Goal: Task Accomplishment & Management: Complete application form

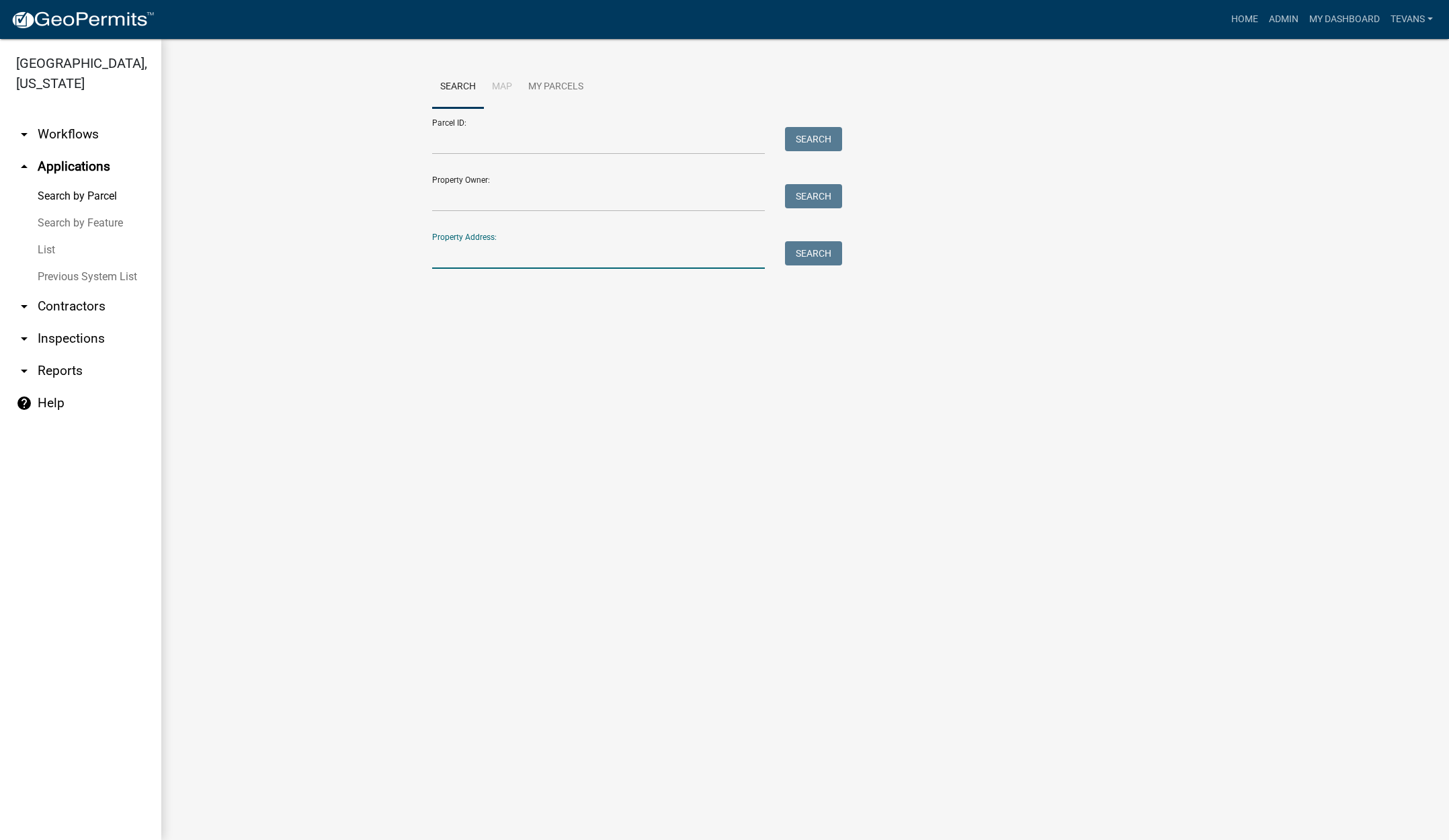
click at [503, 250] on input "Property Address:" at bounding box center [599, 255] width 332 height 27
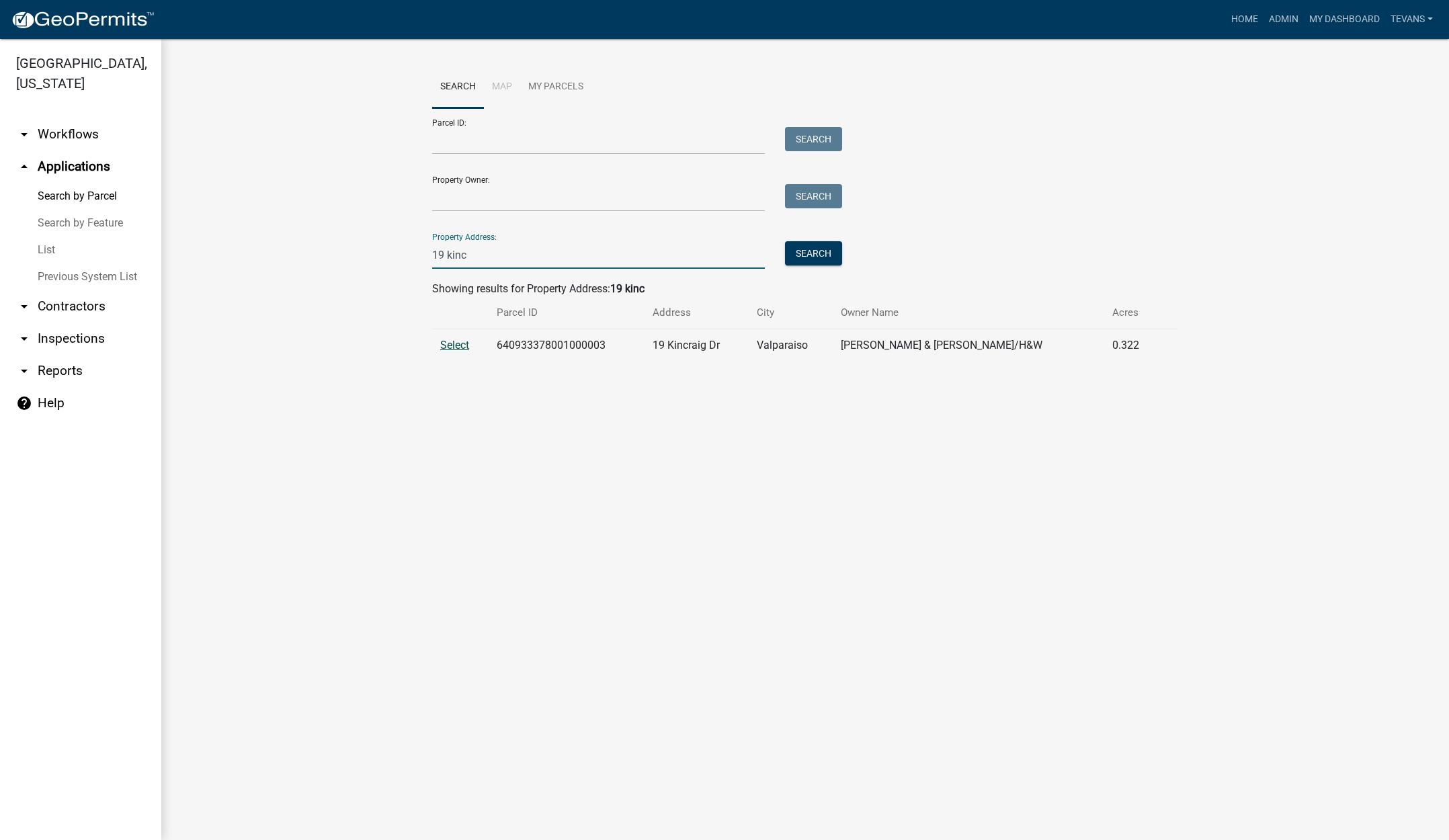
type input "19 kinc"
click at [458, 343] on span "Select" at bounding box center [455, 345] width 29 height 13
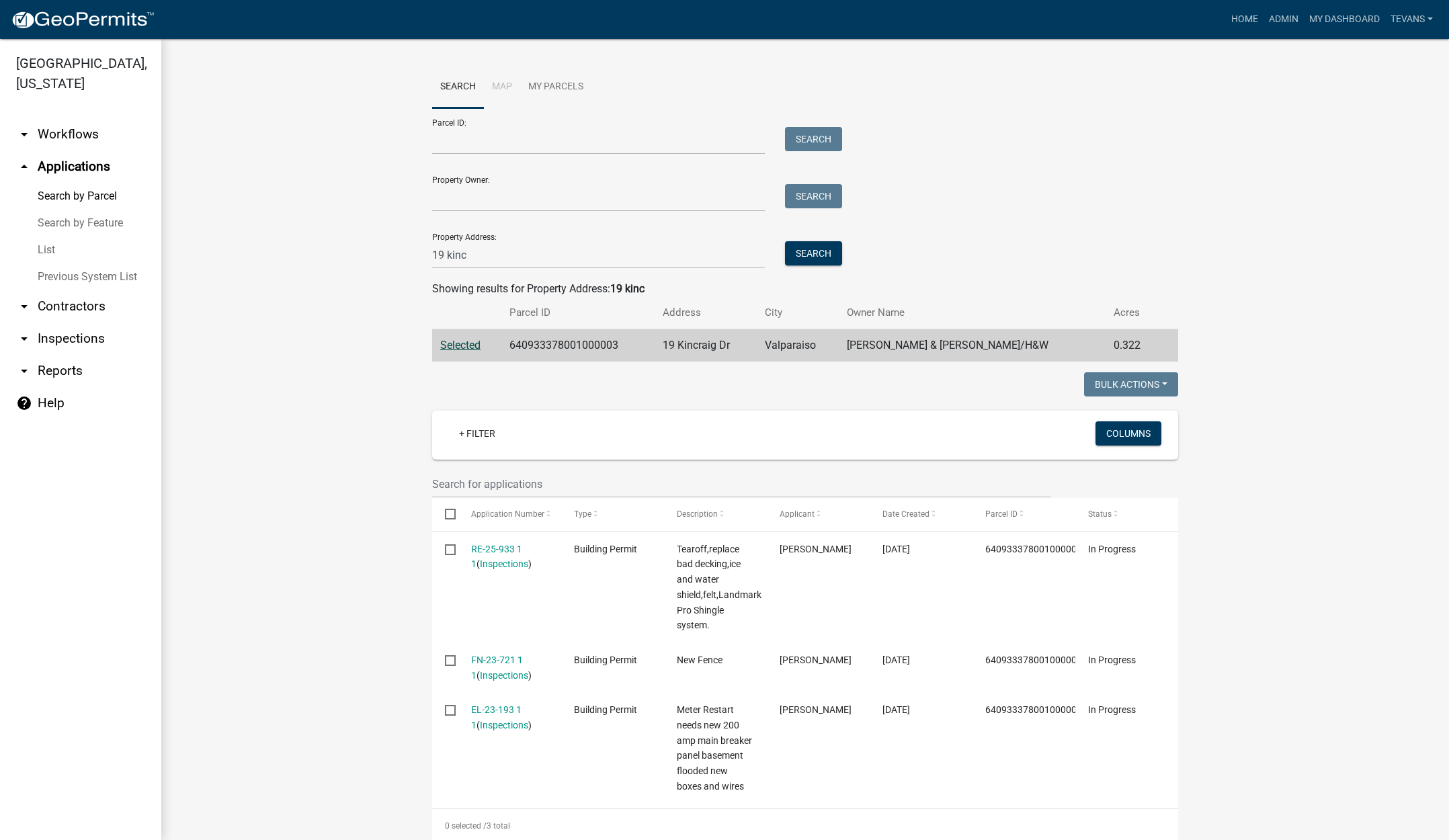
click at [66, 291] on link "arrow_drop_down Contractors" at bounding box center [81, 306] width 161 height 32
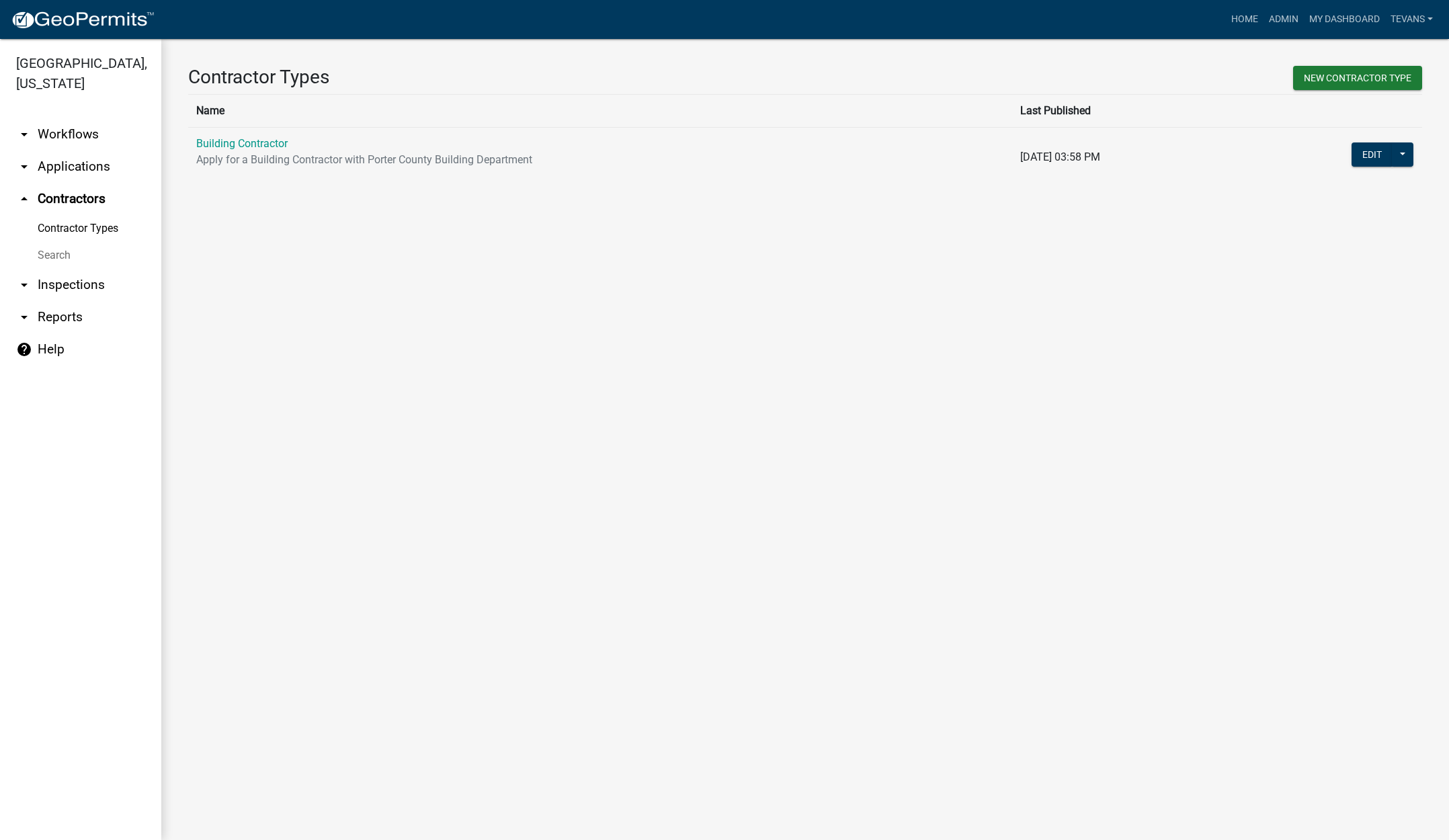
click at [50, 242] on link "Search" at bounding box center [81, 255] width 161 height 27
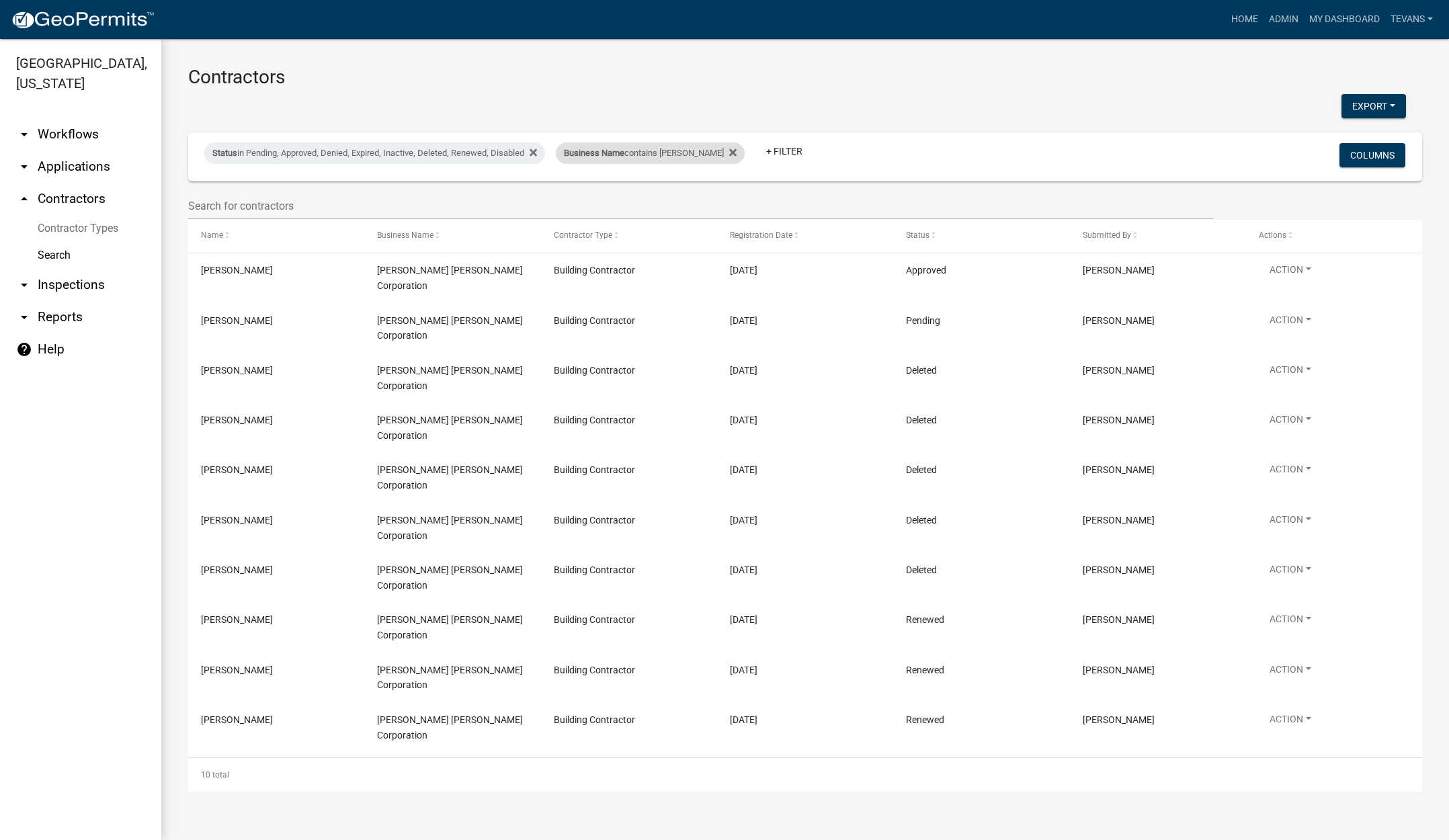
click at [629, 158] on div "Business Name contains [PERSON_NAME]" at bounding box center [650, 153] width 188 height 22
click at [639, 207] on input "[PERSON_NAME]" at bounding box center [642, 203] width 123 height 27
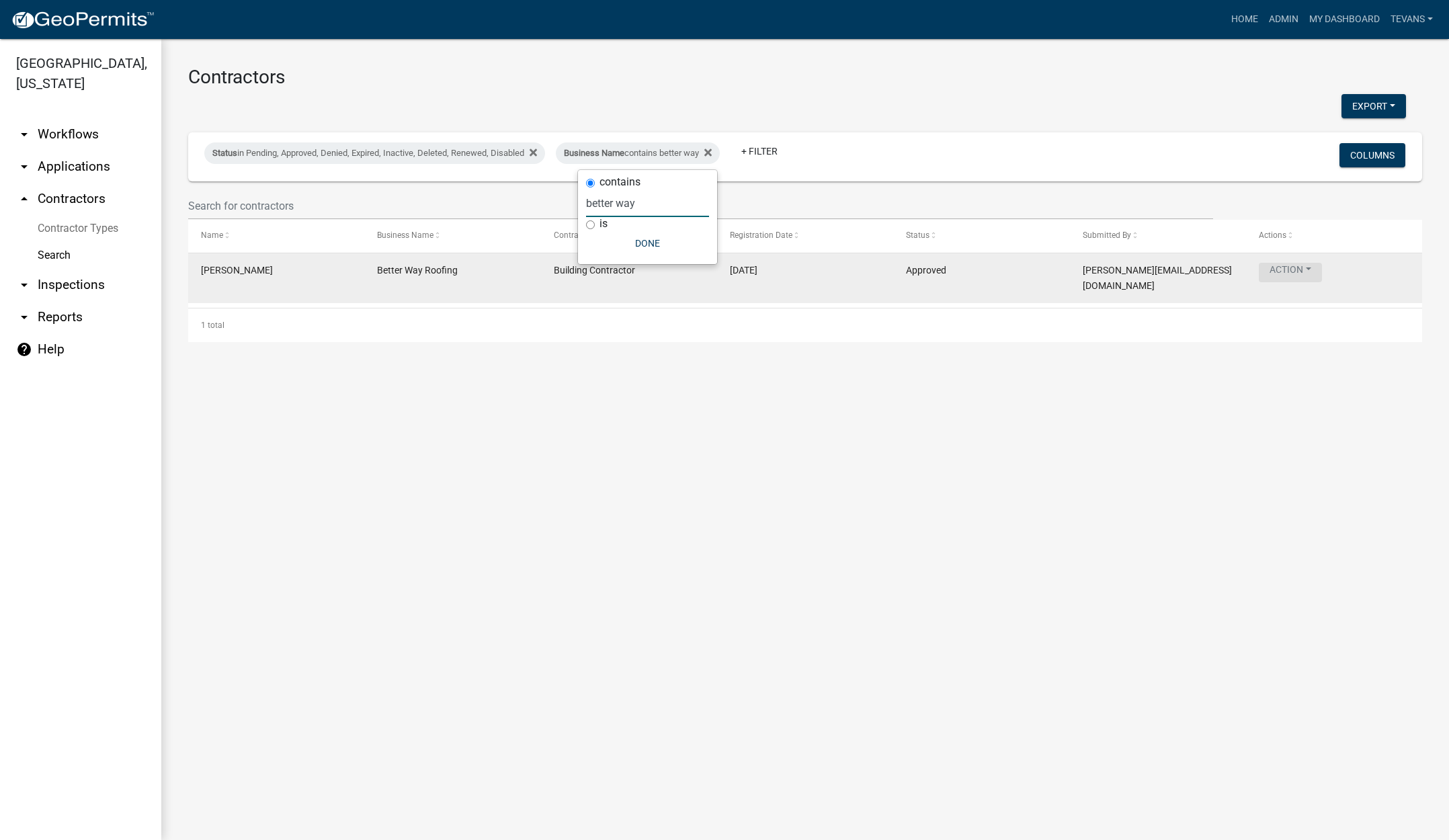
type input "better way"
click at [1296, 269] on button "Action" at bounding box center [1291, 272] width 63 height 19
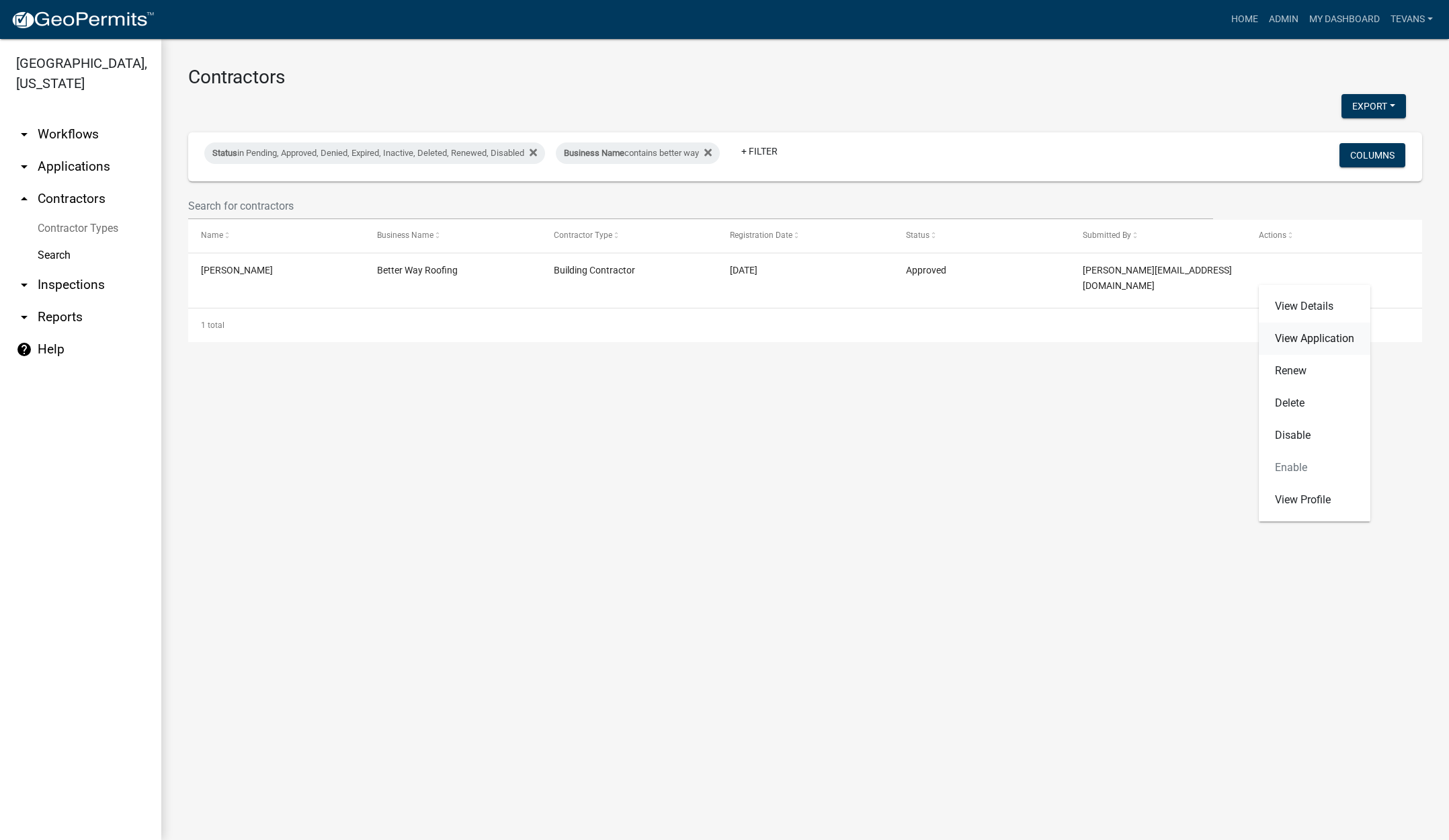
click at [1303, 339] on link "View Application" at bounding box center [1314, 338] width 112 height 32
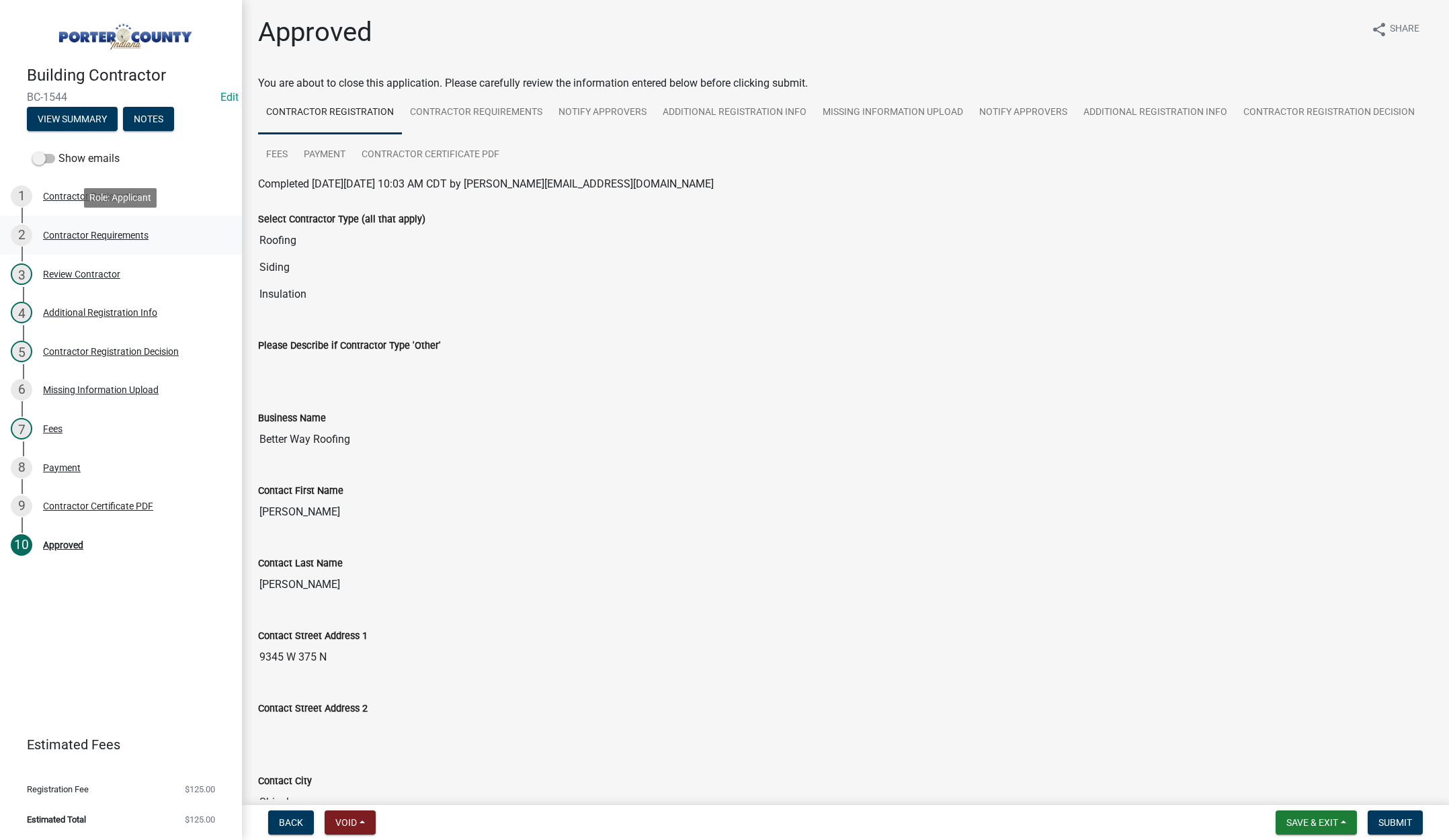
drag, startPoint x: 99, startPoint y: 237, endPoint x: 122, endPoint y: 229, distance: 24.4
click at [100, 237] on div "Contractor Requirements" at bounding box center [96, 234] width 106 height 9
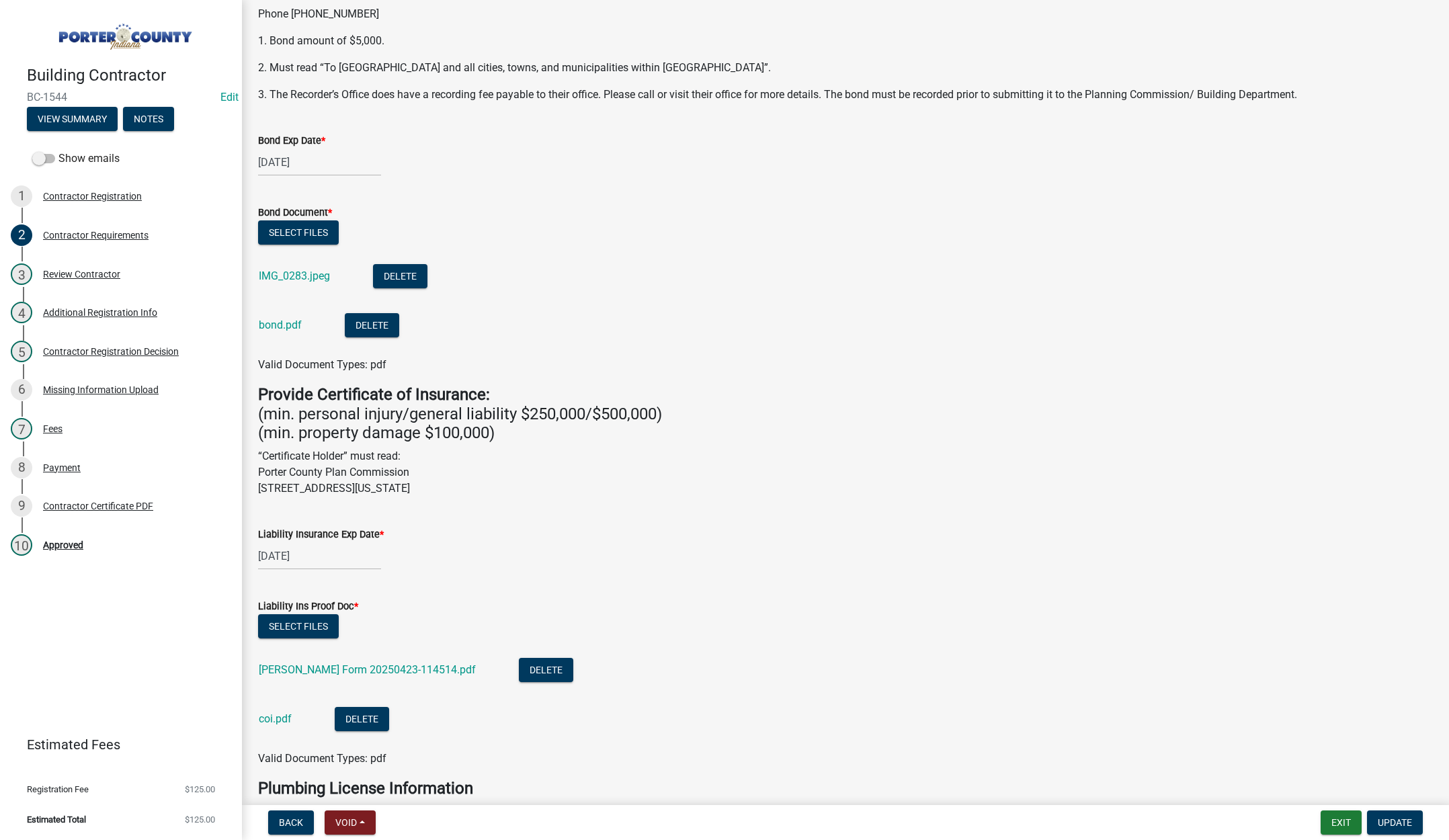
scroll to position [201, 0]
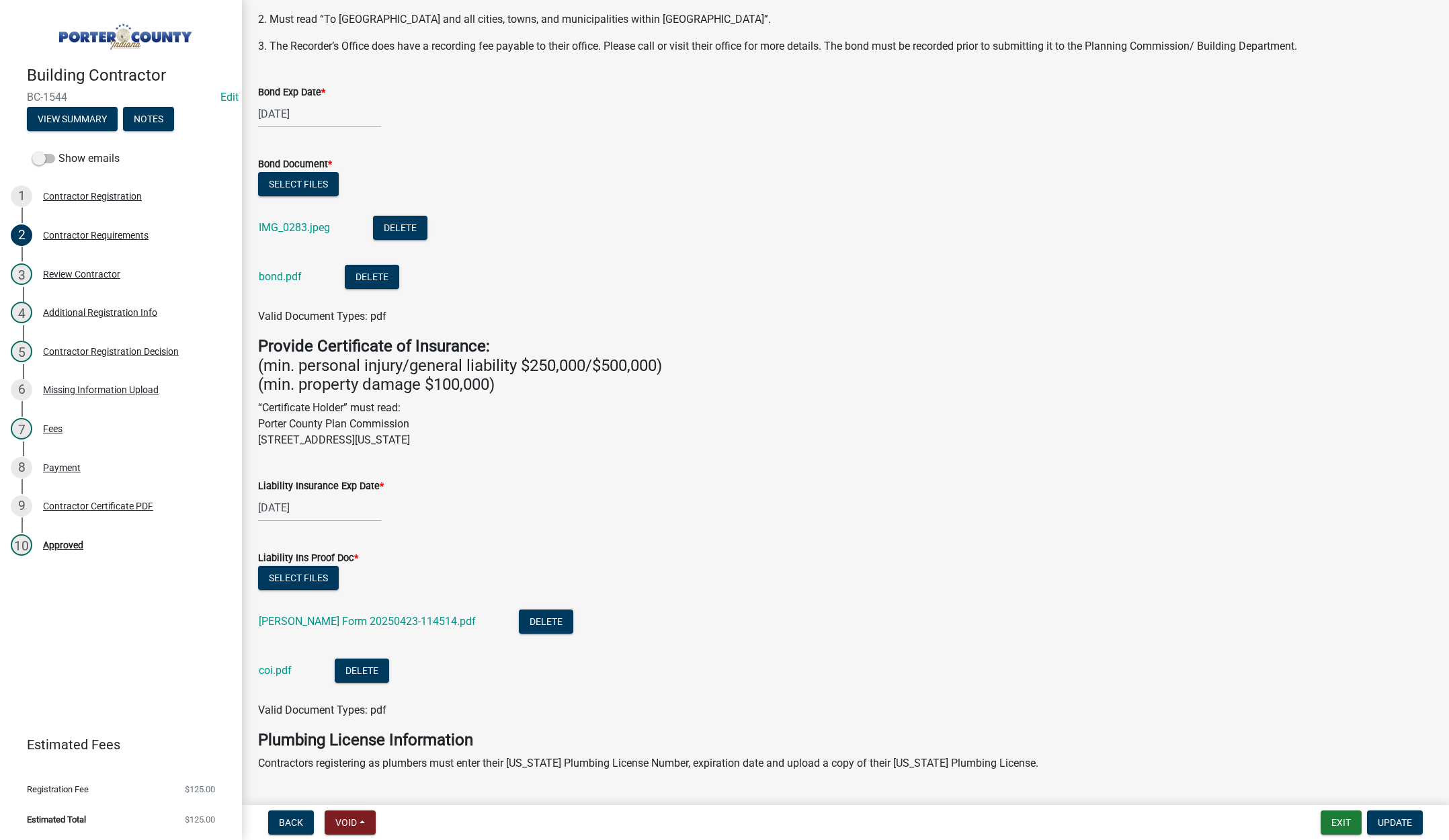
click at [301, 219] on div "IMG_0283.jpeg" at bounding box center [305, 229] width 93 height 27
click at [273, 224] on link "IMG_0283.jpeg" at bounding box center [294, 227] width 71 height 13
click at [269, 273] on link "bond.pdf" at bounding box center [281, 277] width 43 height 13
click at [64, 463] on div "Payment" at bounding box center [62, 467] width 37 height 9
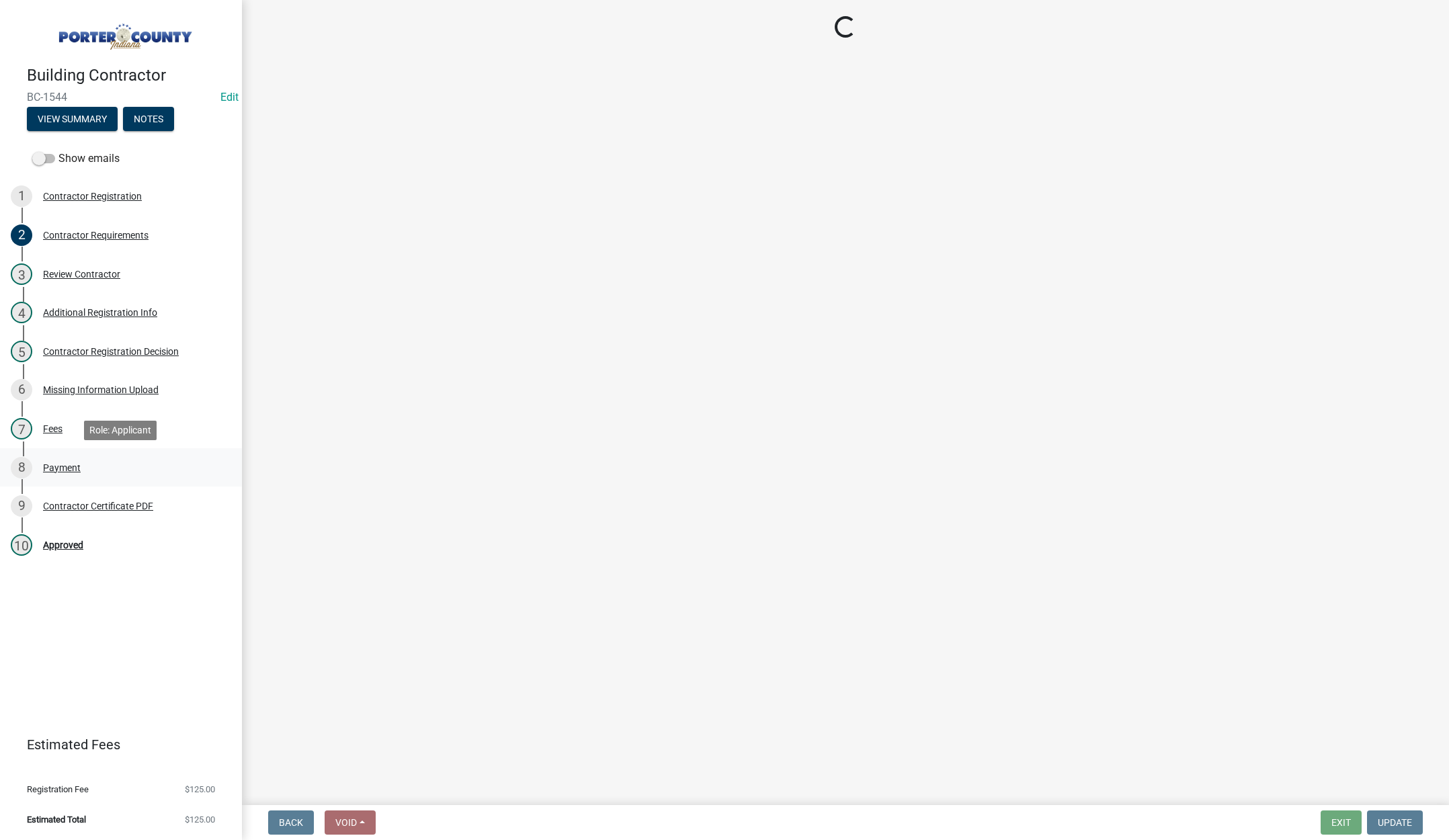
scroll to position [0, 0]
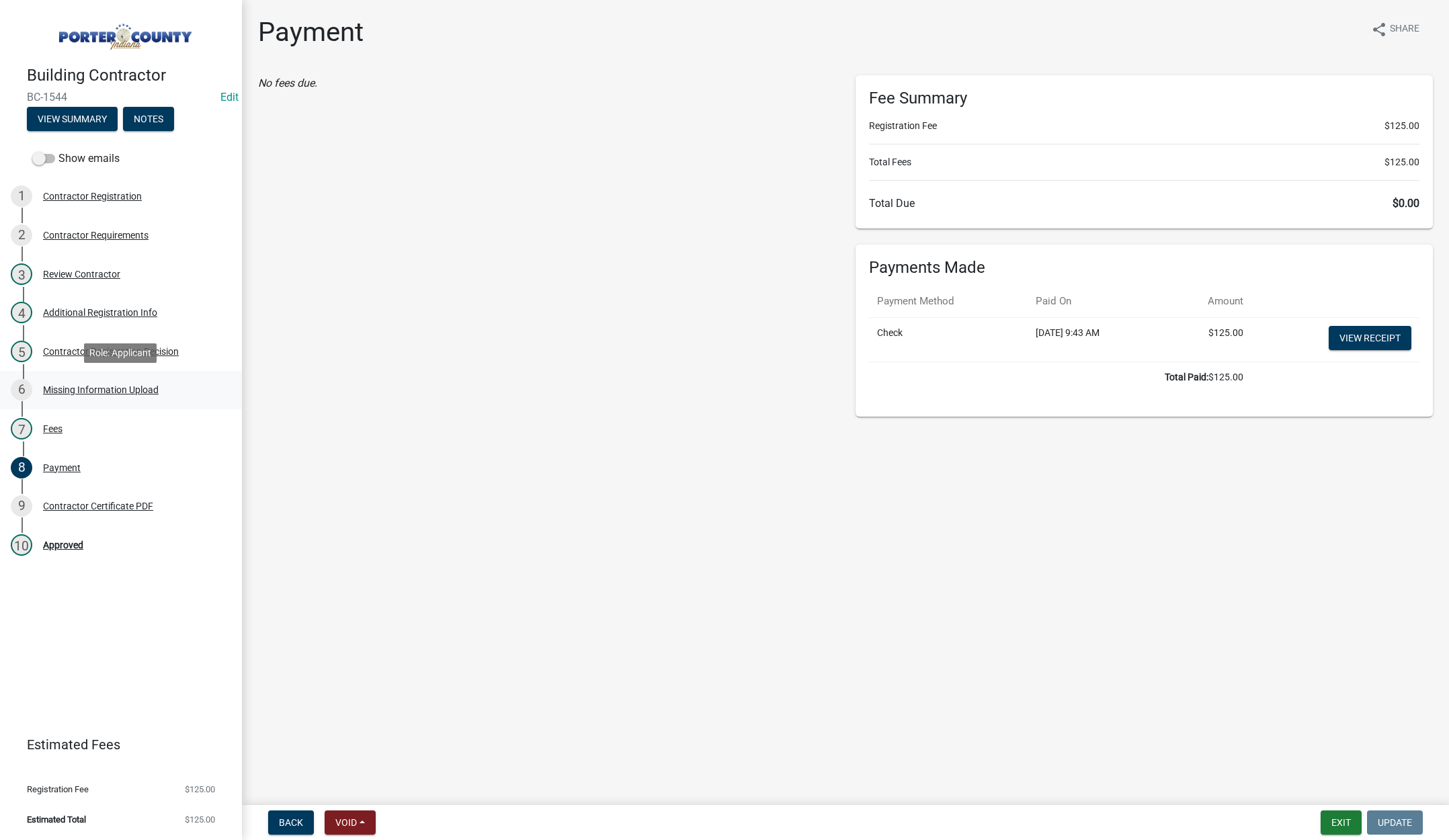
click at [96, 388] on div "Missing Information Upload" at bounding box center [101, 389] width 116 height 9
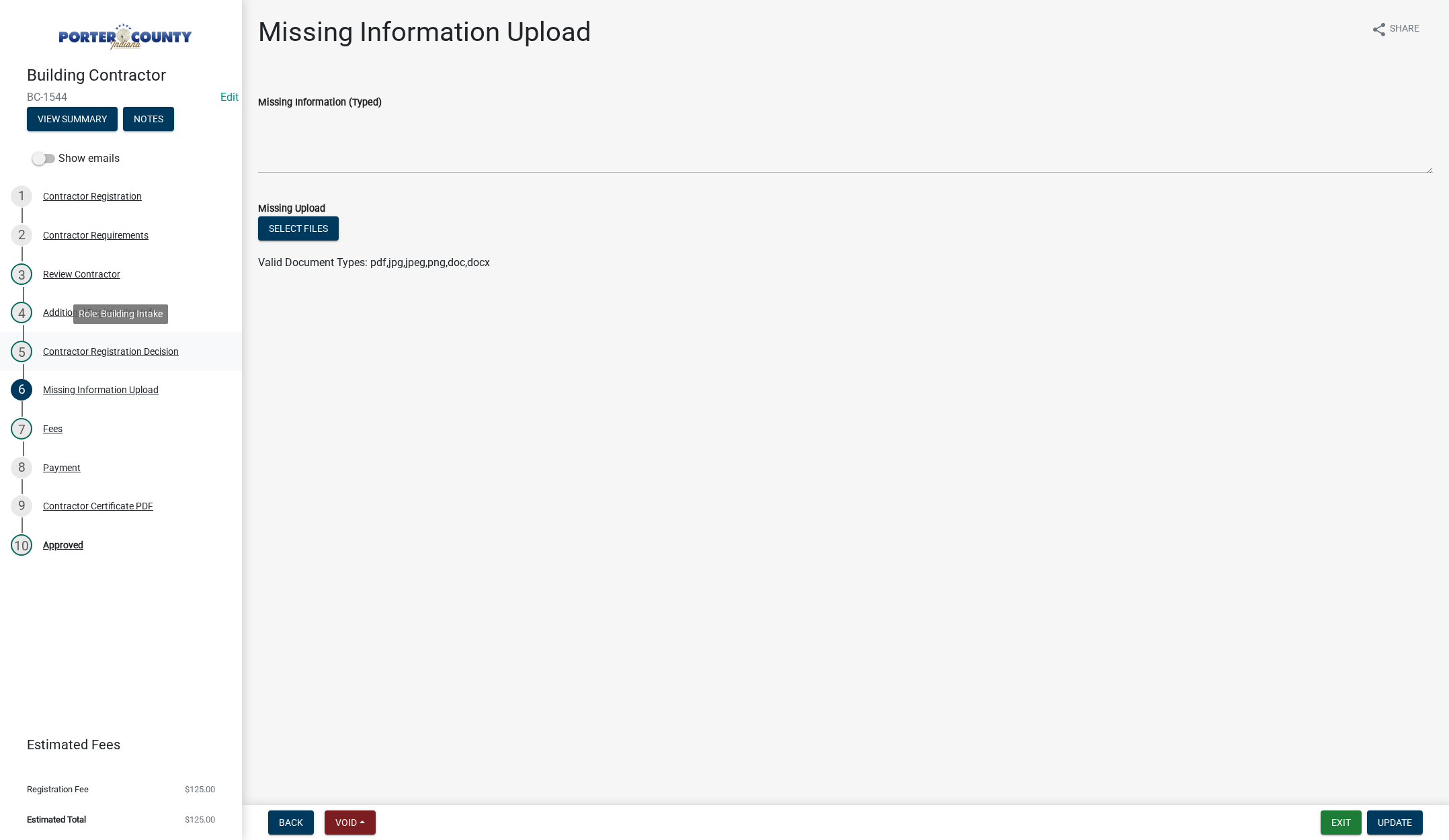
click at [125, 343] on div "5 Contractor Registration Decision" at bounding box center [115, 352] width 209 height 22
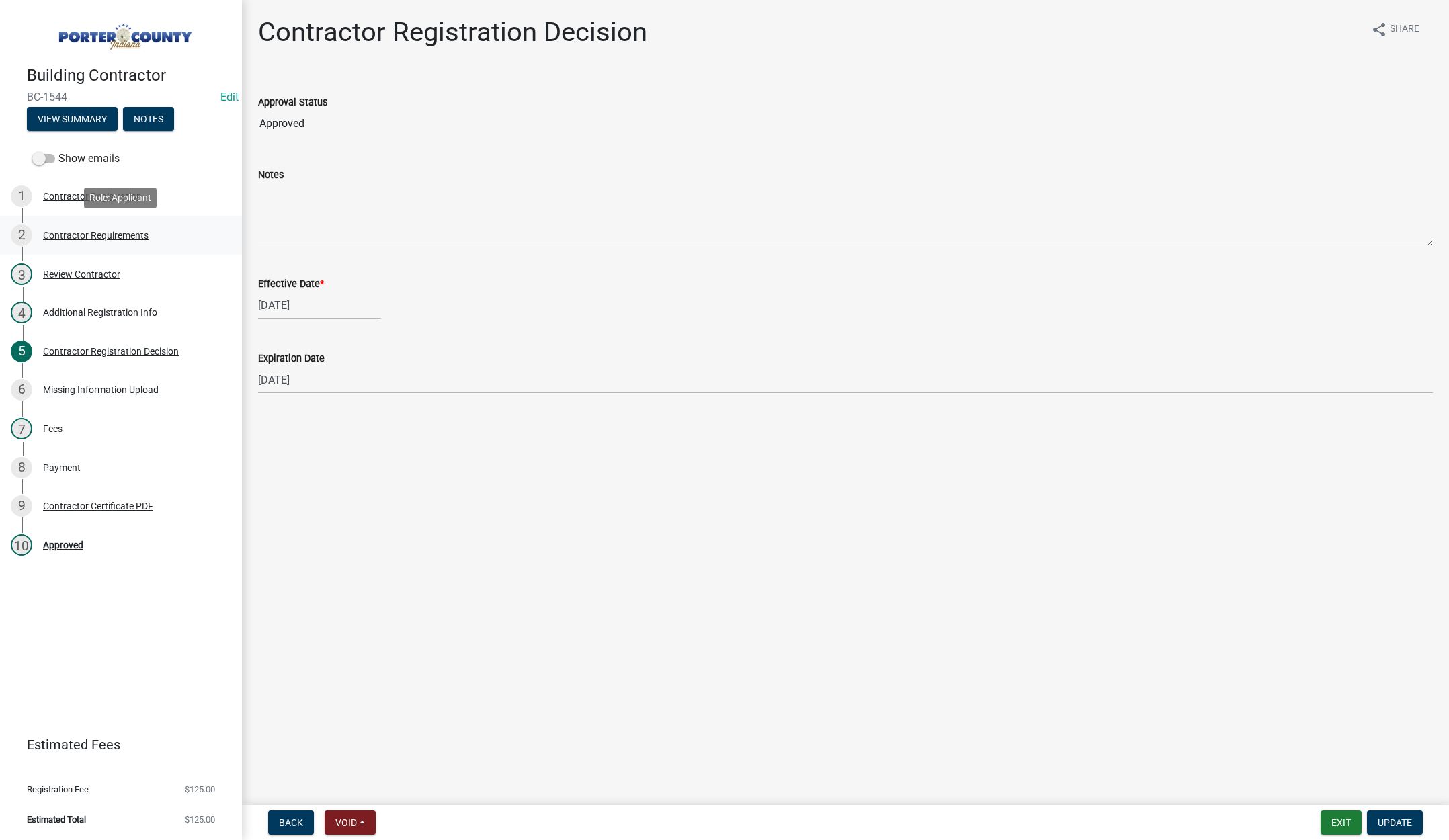
drag, startPoint x: 96, startPoint y: 234, endPoint x: 106, endPoint y: 229, distance: 11.2
click at [99, 233] on div "Contractor Requirements" at bounding box center [96, 234] width 106 height 9
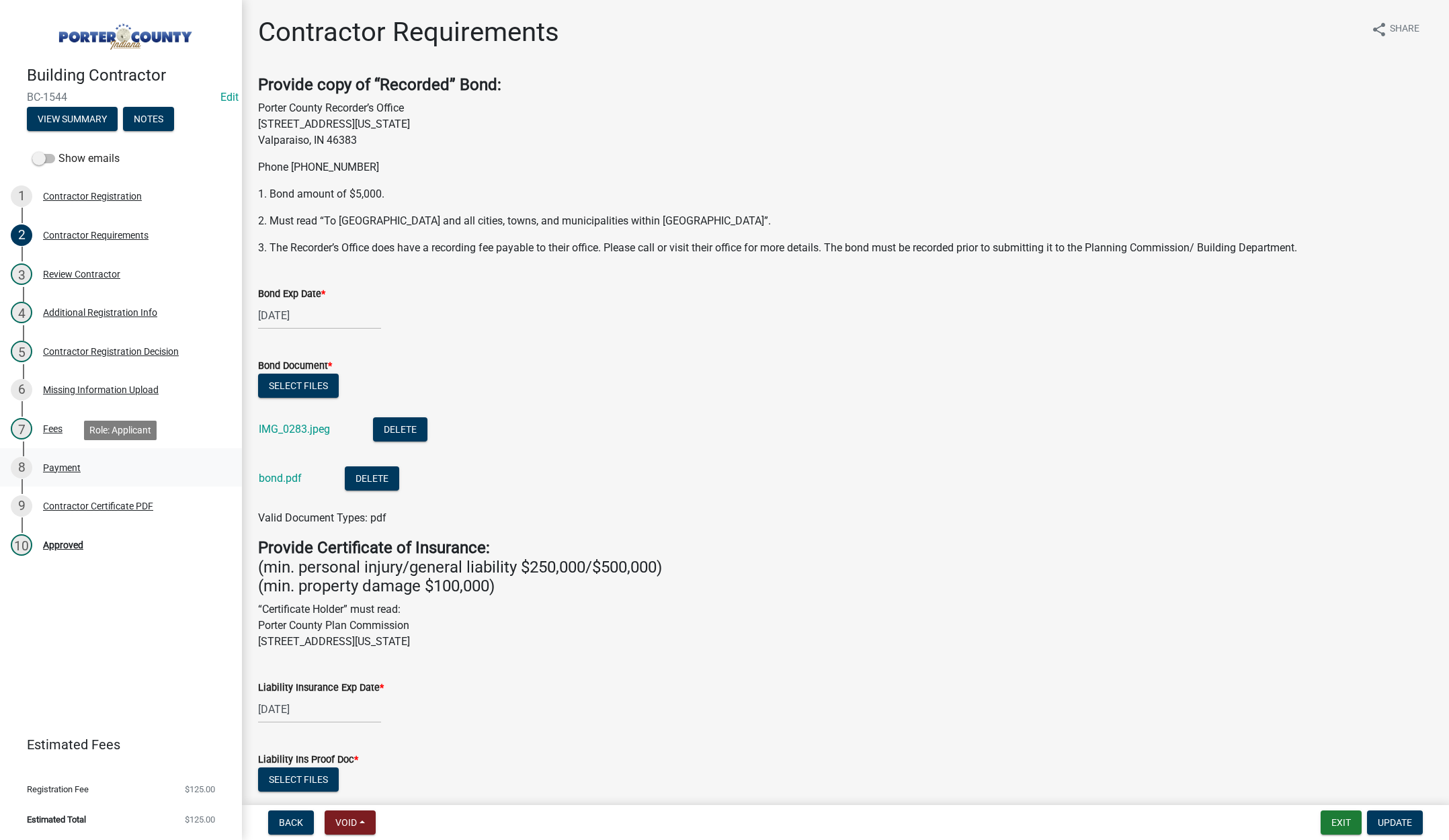
click at [54, 463] on div "Payment" at bounding box center [62, 467] width 37 height 9
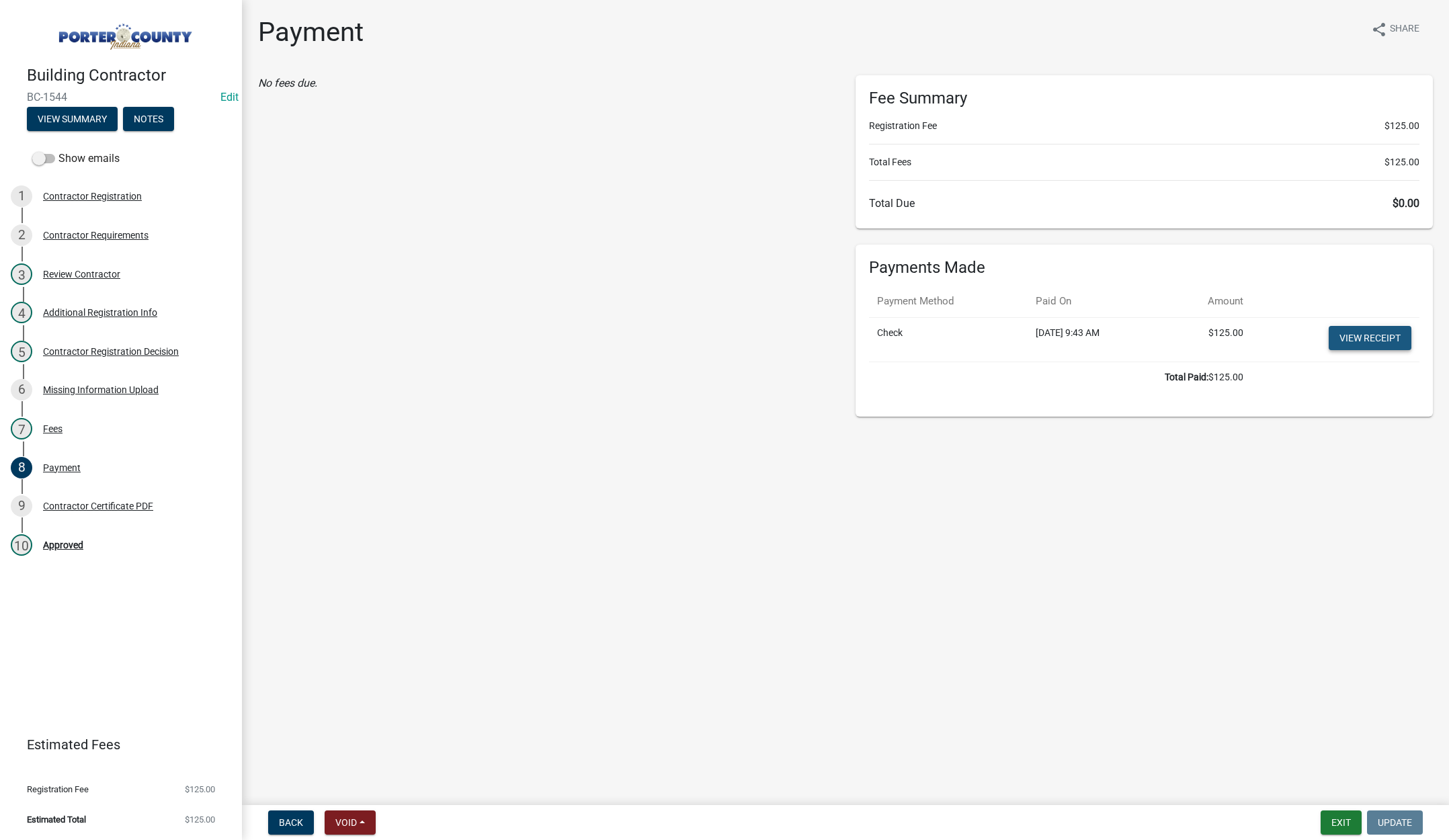
click at [1359, 334] on link "View receipt" at bounding box center [1370, 338] width 83 height 24
click at [104, 347] on div "Contractor Registration Decision" at bounding box center [111, 351] width 136 height 9
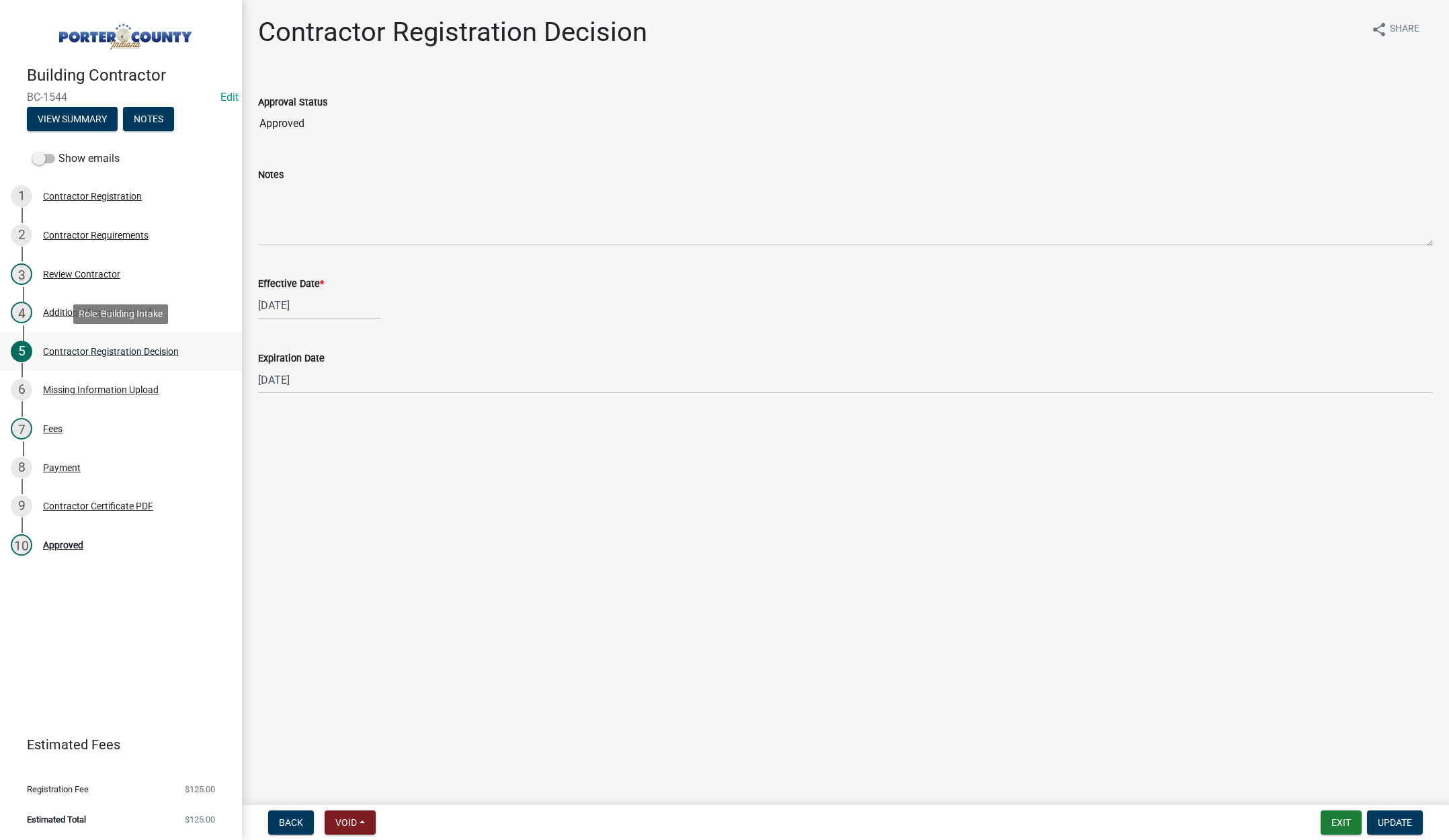
click at [123, 348] on div "Contractor Registration Decision" at bounding box center [111, 351] width 136 height 9
click at [78, 348] on div "Contractor Registration Decision" at bounding box center [111, 351] width 136 height 9
click at [91, 314] on div "Additional Registration Info" at bounding box center [100, 312] width 114 height 9
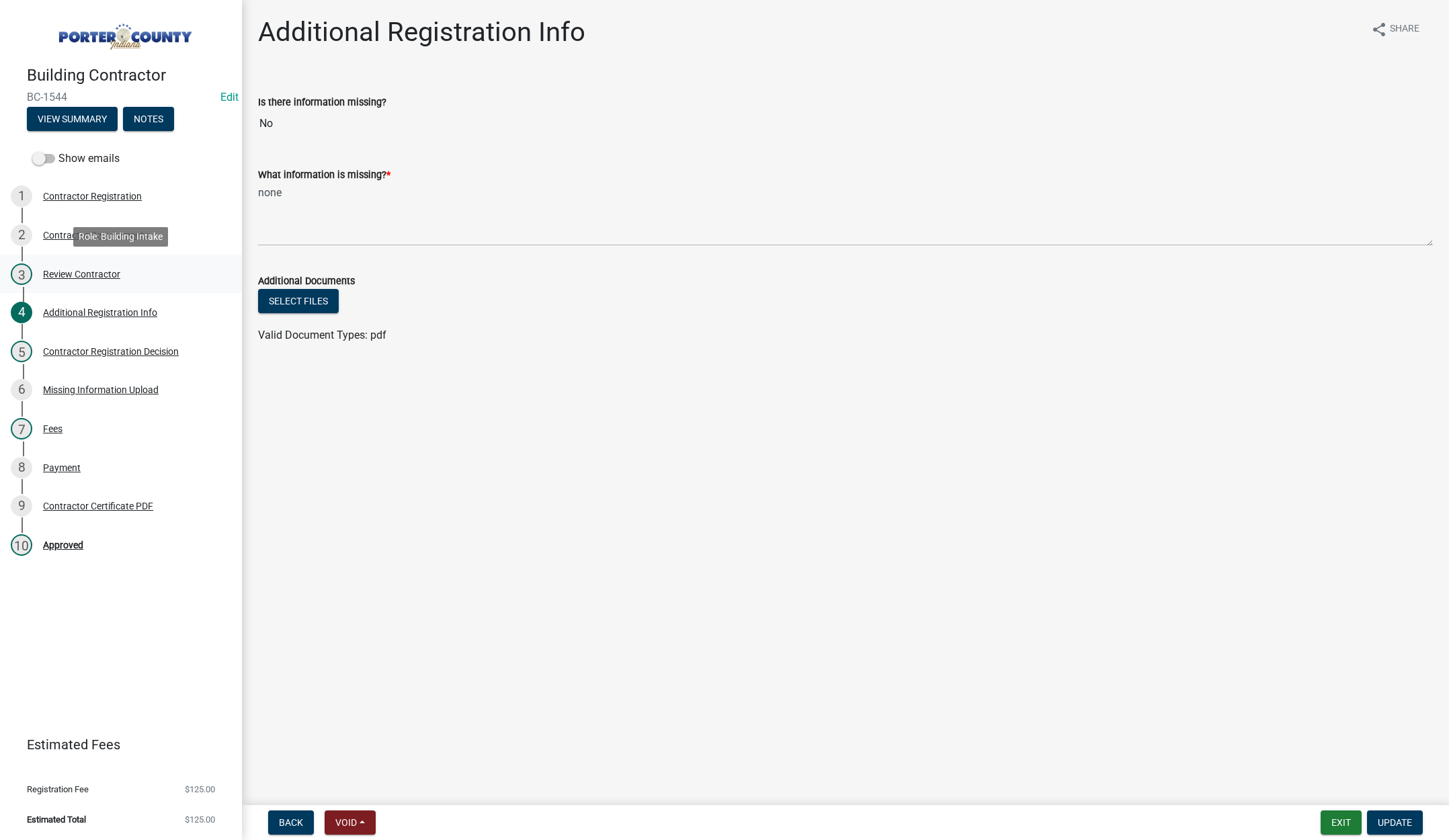
click at [86, 275] on div "Review Contractor" at bounding box center [81, 274] width 77 height 9
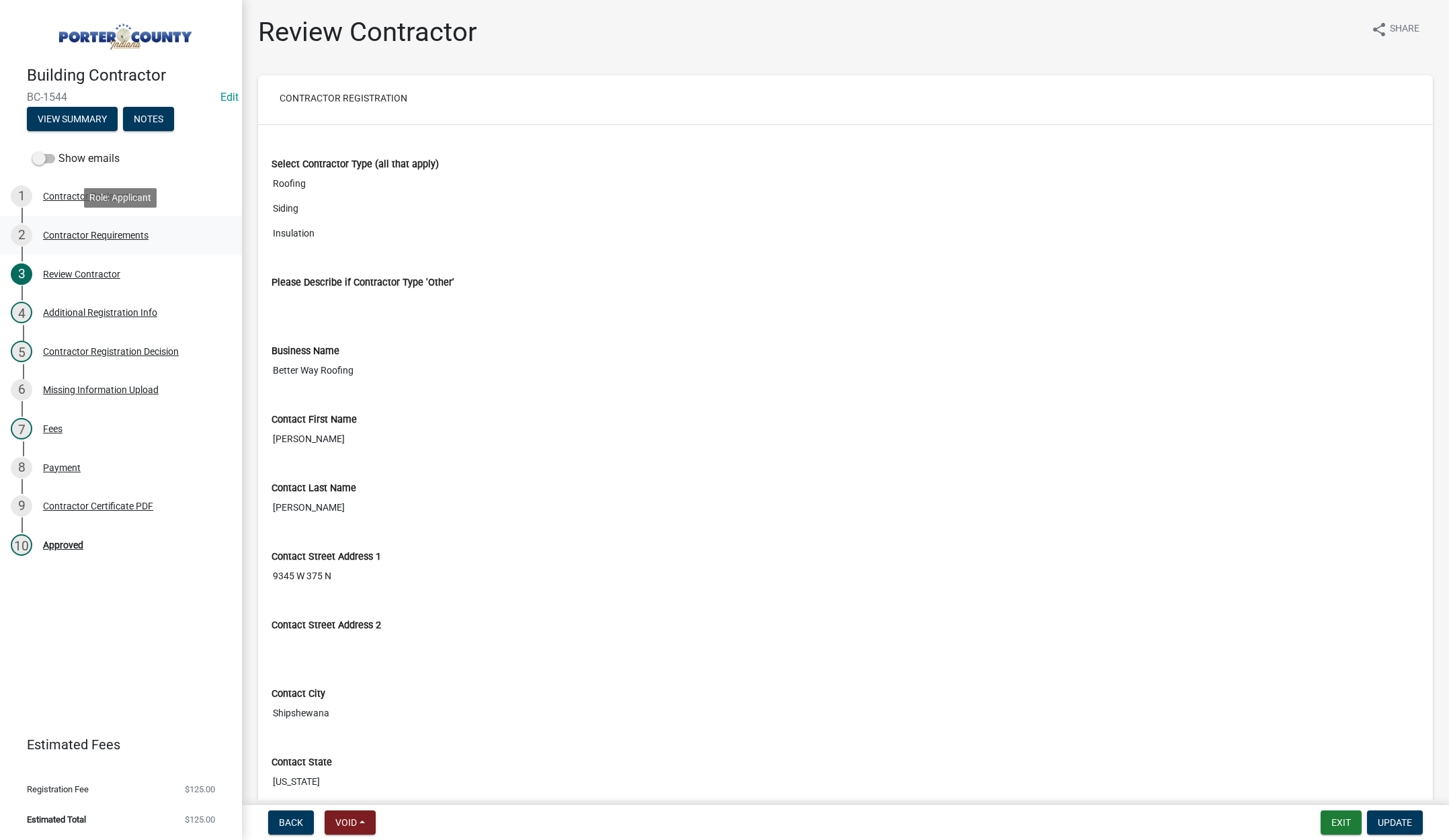
click at [60, 233] on div "Contractor Requirements" at bounding box center [96, 234] width 106 height 9
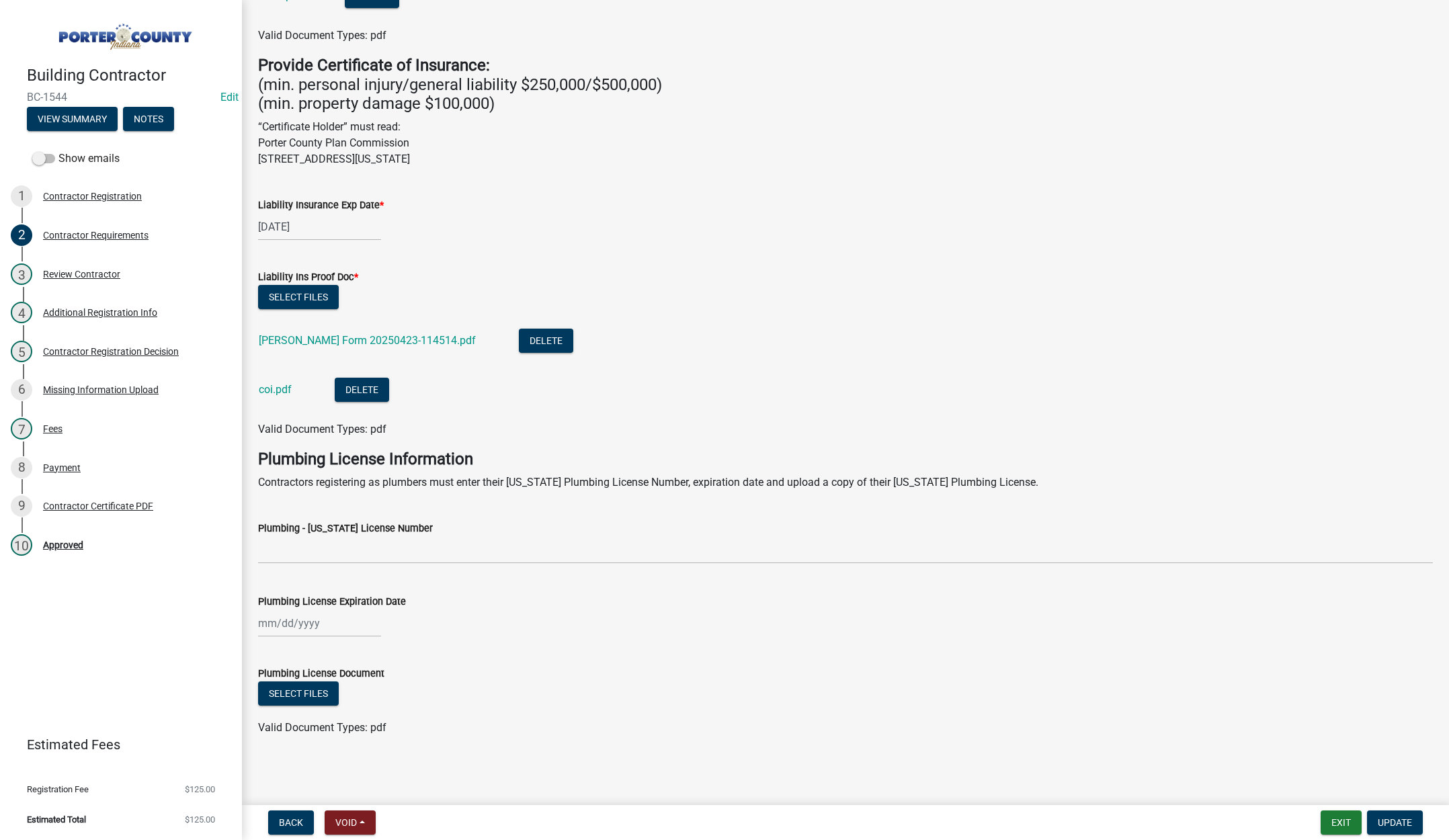
scroll to position [483, 0]
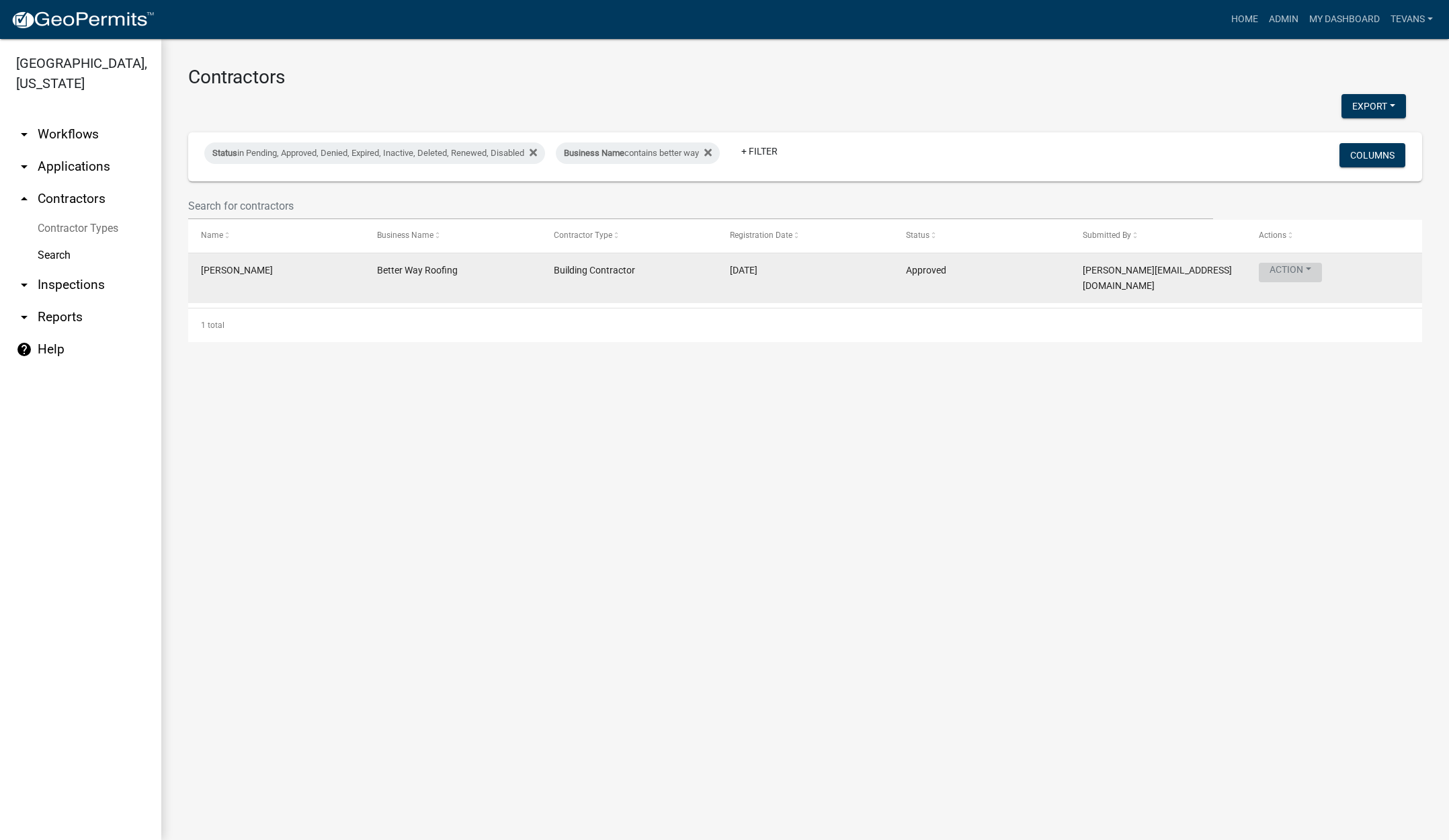
click at [1278, 272] on button "Action" at bounding box center [1291, 272] width 63 height 19
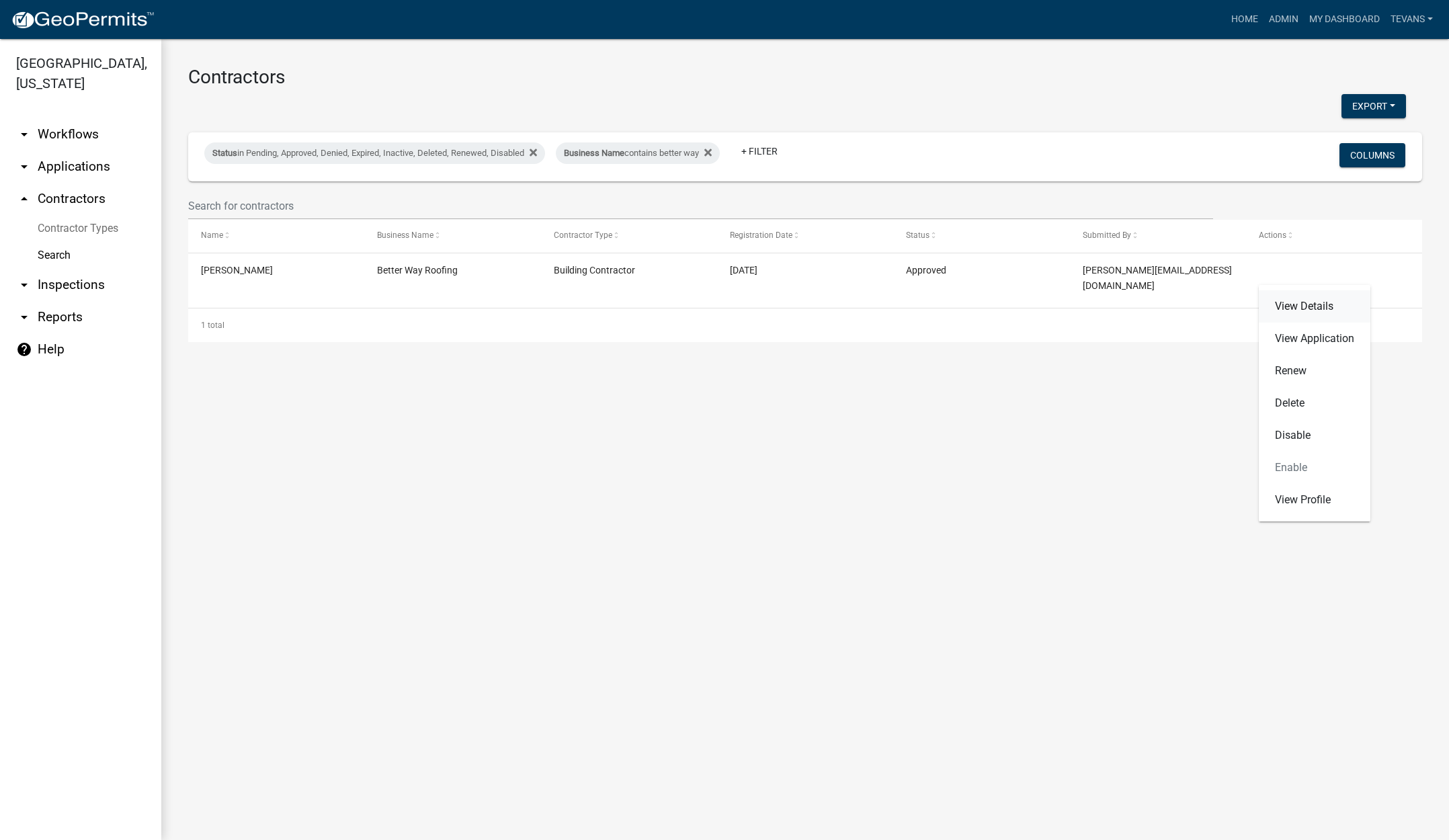
click at [1299, 304] on link "View Details" at bounding box center [1314, 306] width 112 height 32
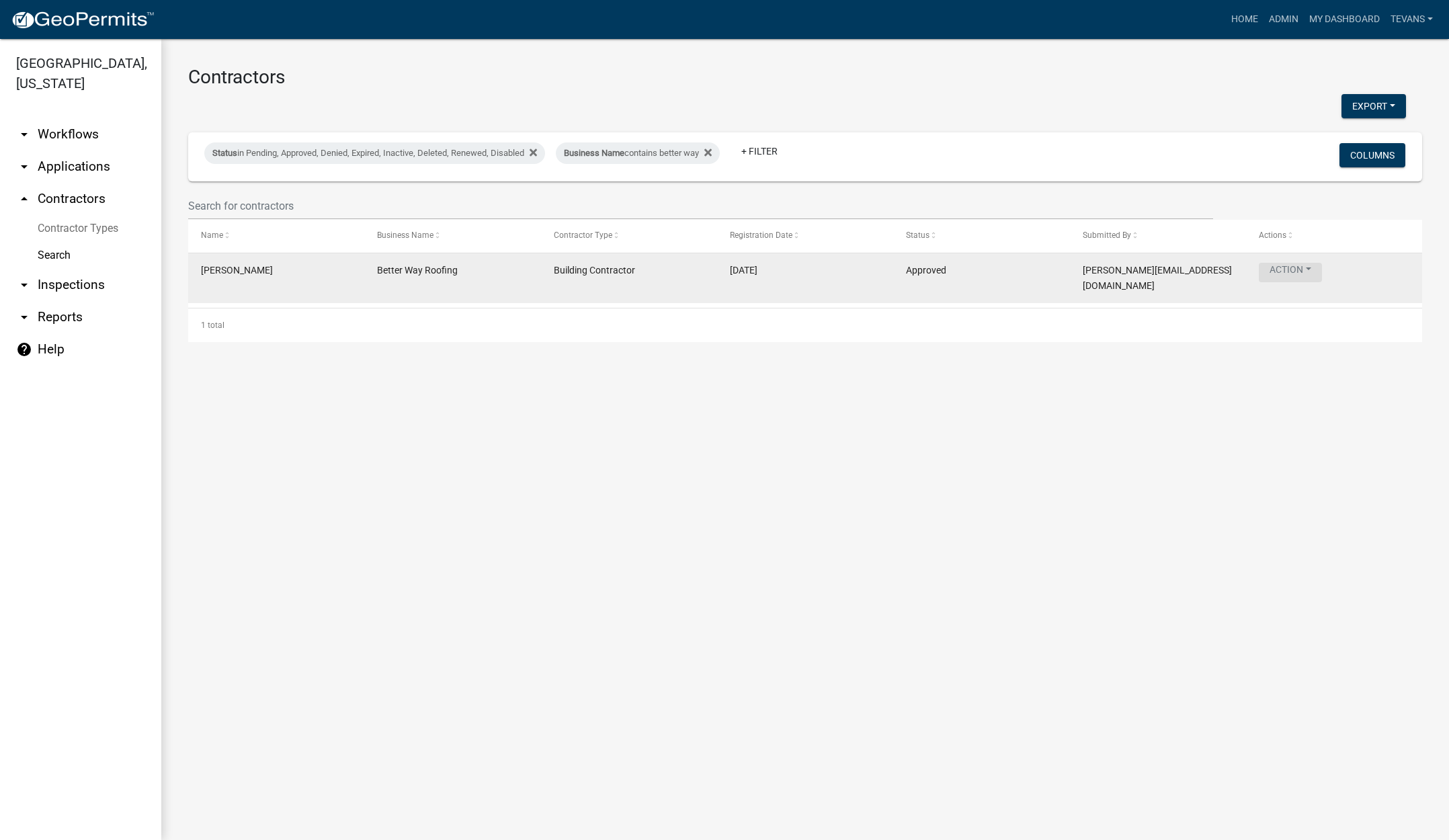
click at [1286, 268] on button "Action" at bounding box center [1291, 272] width 63 height 19
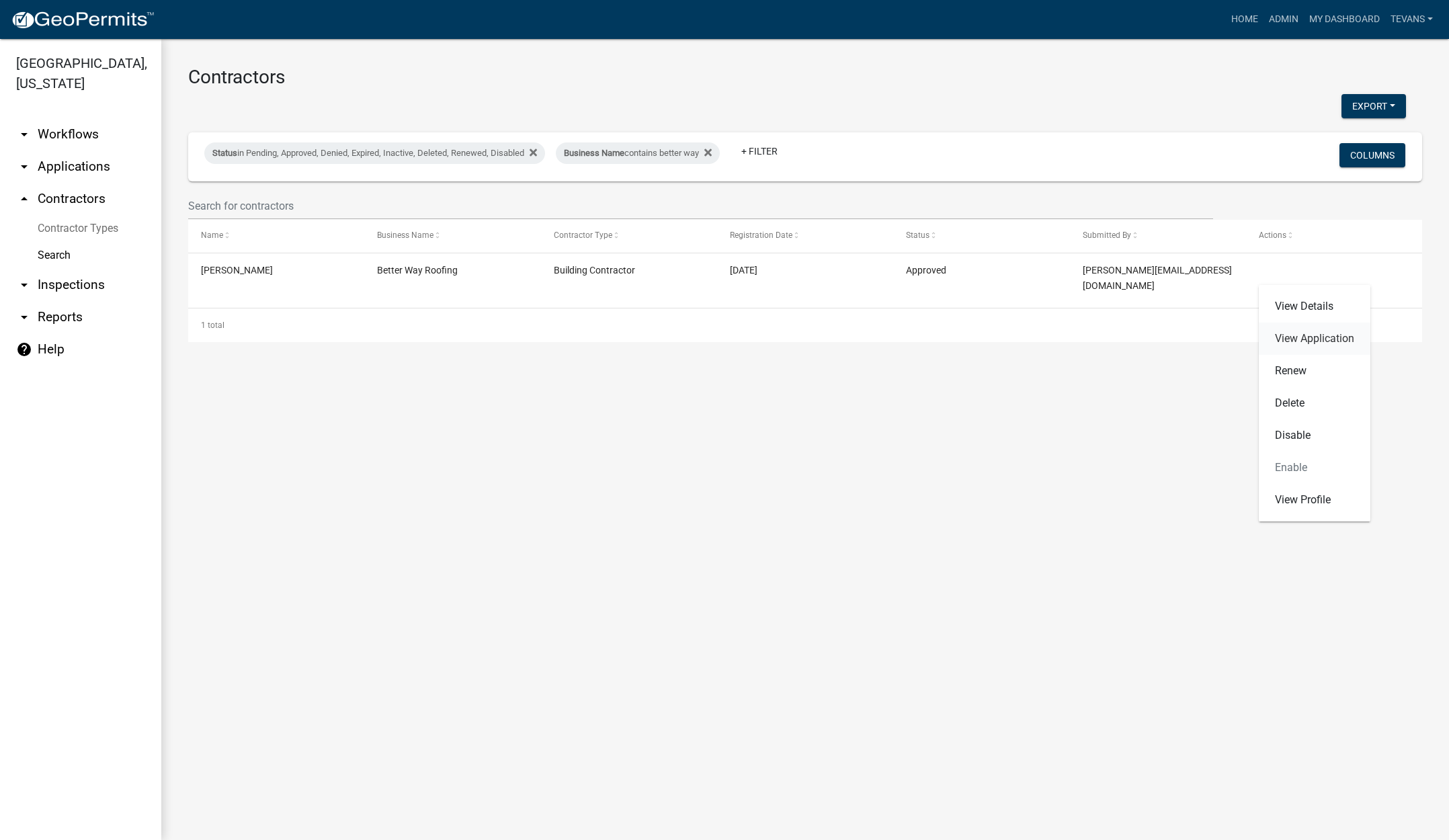
click at [1307, 336] on link "View Application" at bounding box center [1314, 338] width 112 height 32
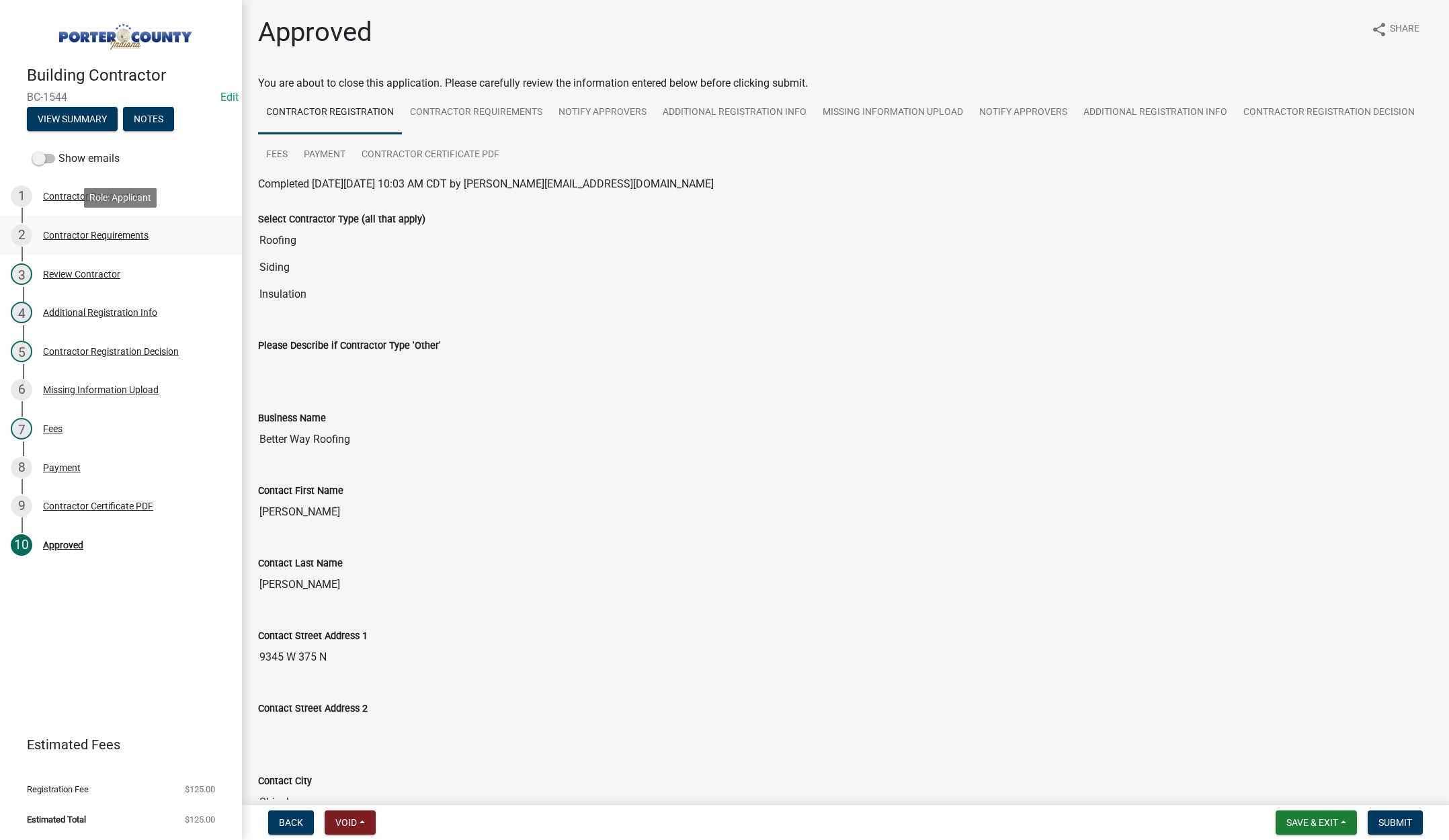
click at [101, 230] on div "Contractor Requirements" at bounding box center [96, 234] width 106 height 9
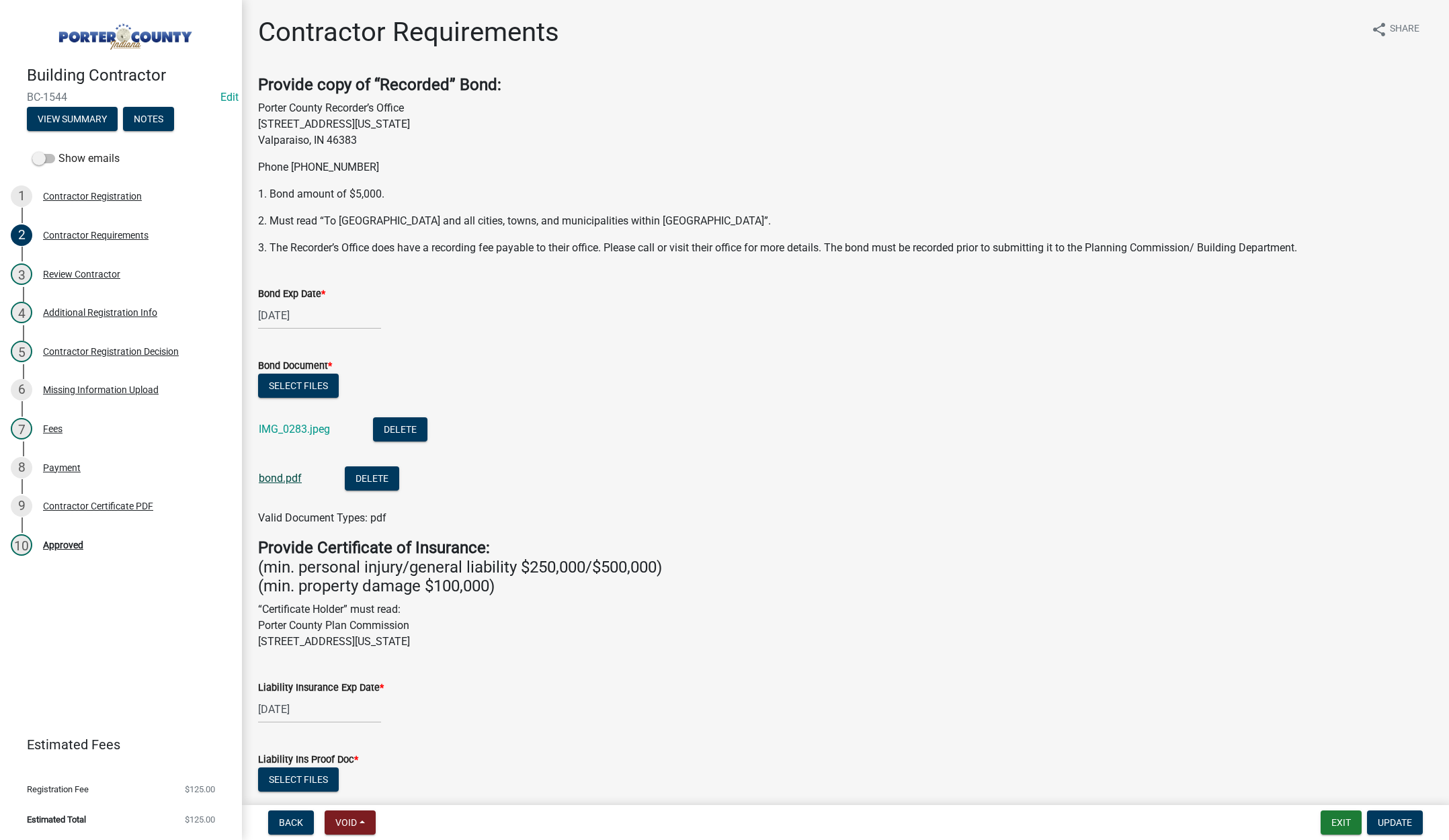
click at [278, 477] on link "bond.pdf" at bounding box center [281, 478] width 43 height 13
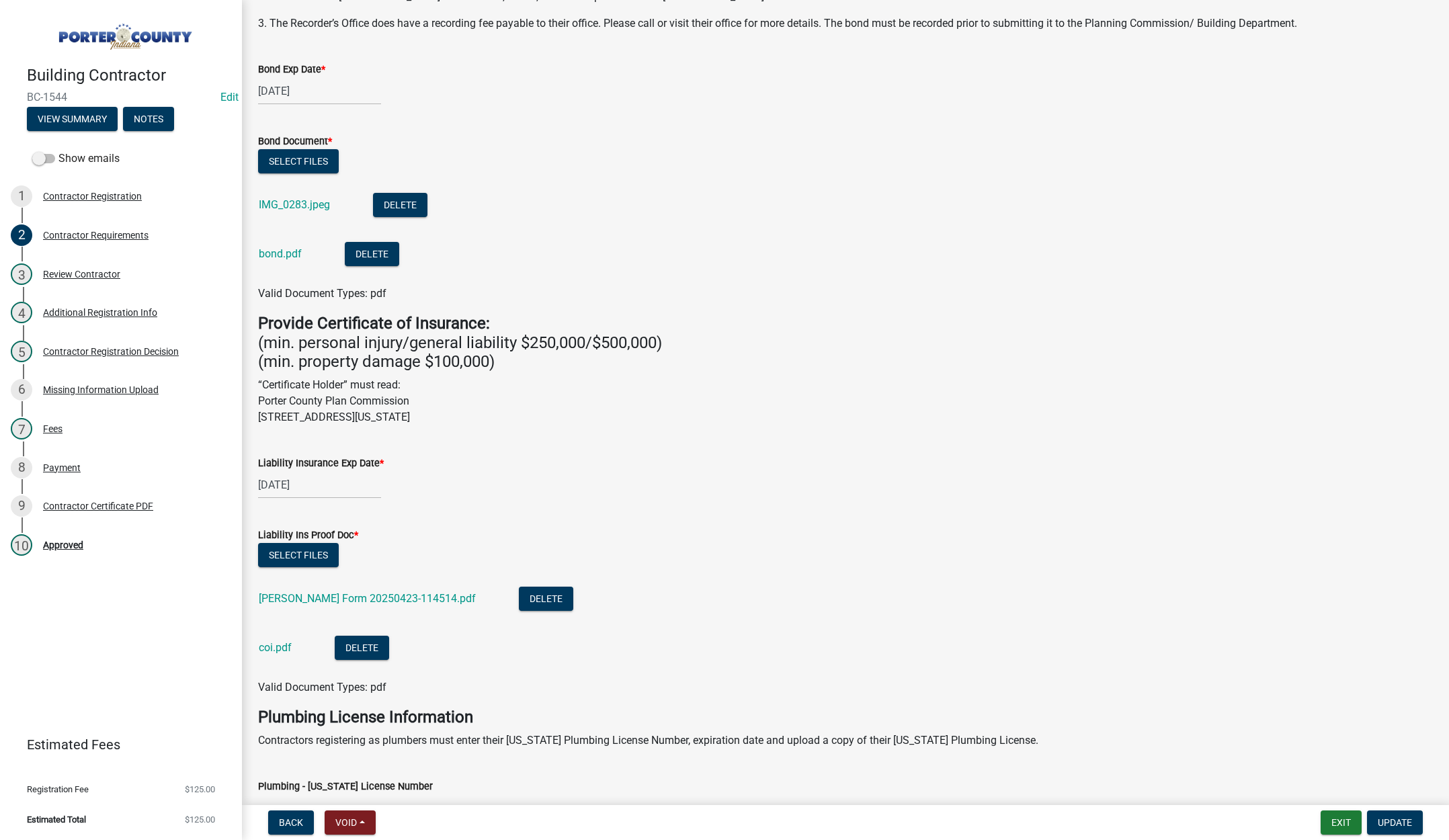
scroll to position [147, 0]
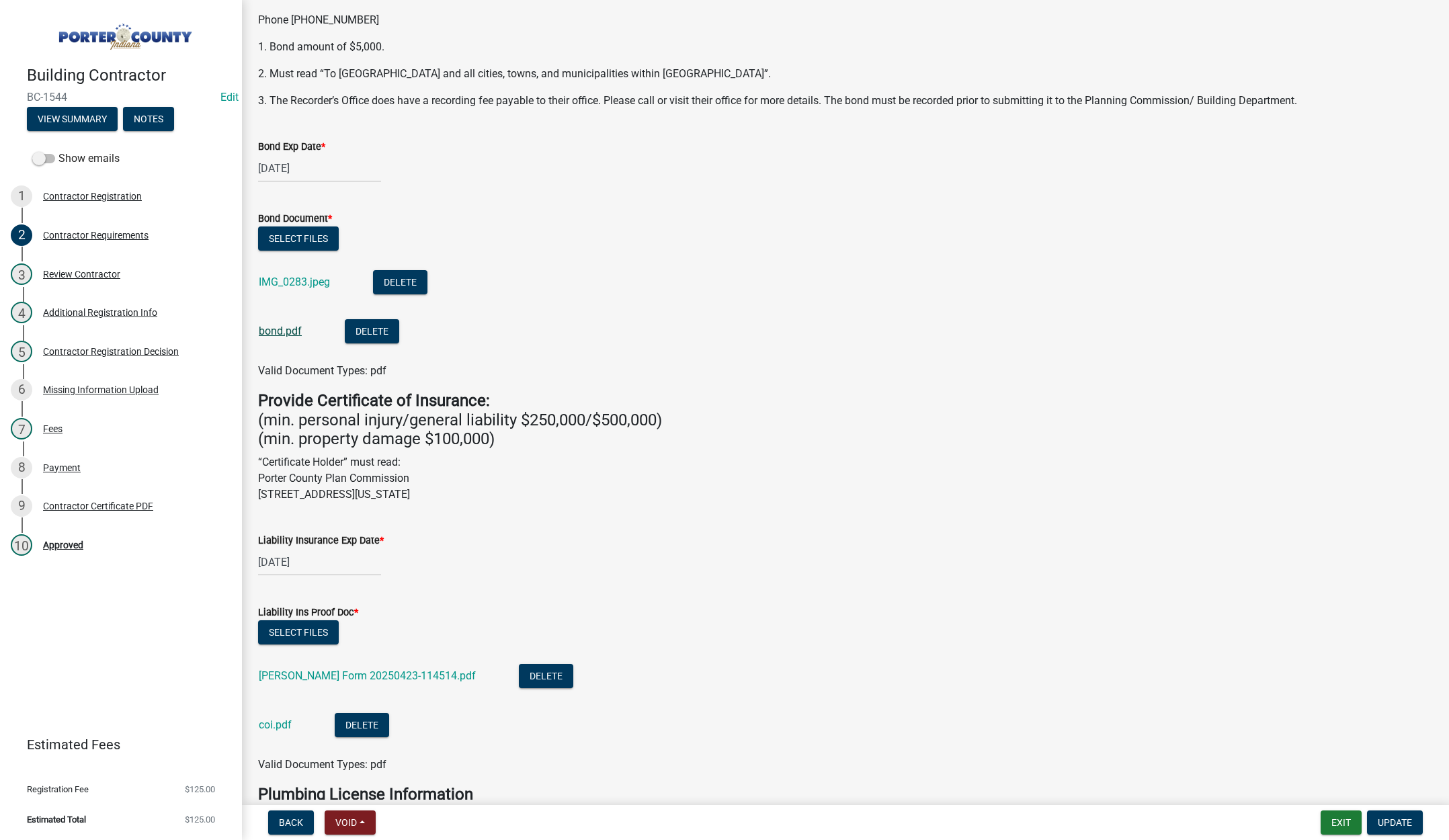
click at [273, 329] on link "bond.pdf" at bounding box center [281, 331] width 43 height 13
click at [299, 280] on link "IMG_0283.jpeg" at bounding box center [294, 282] width 71 height 13
click at [271, 332] on link "bond.pdf" at bounding box center [281, 331] width 43 height 13
click at [1335, 819] on button "Exit" at bounding box center [1340, 823] width 41 height 24
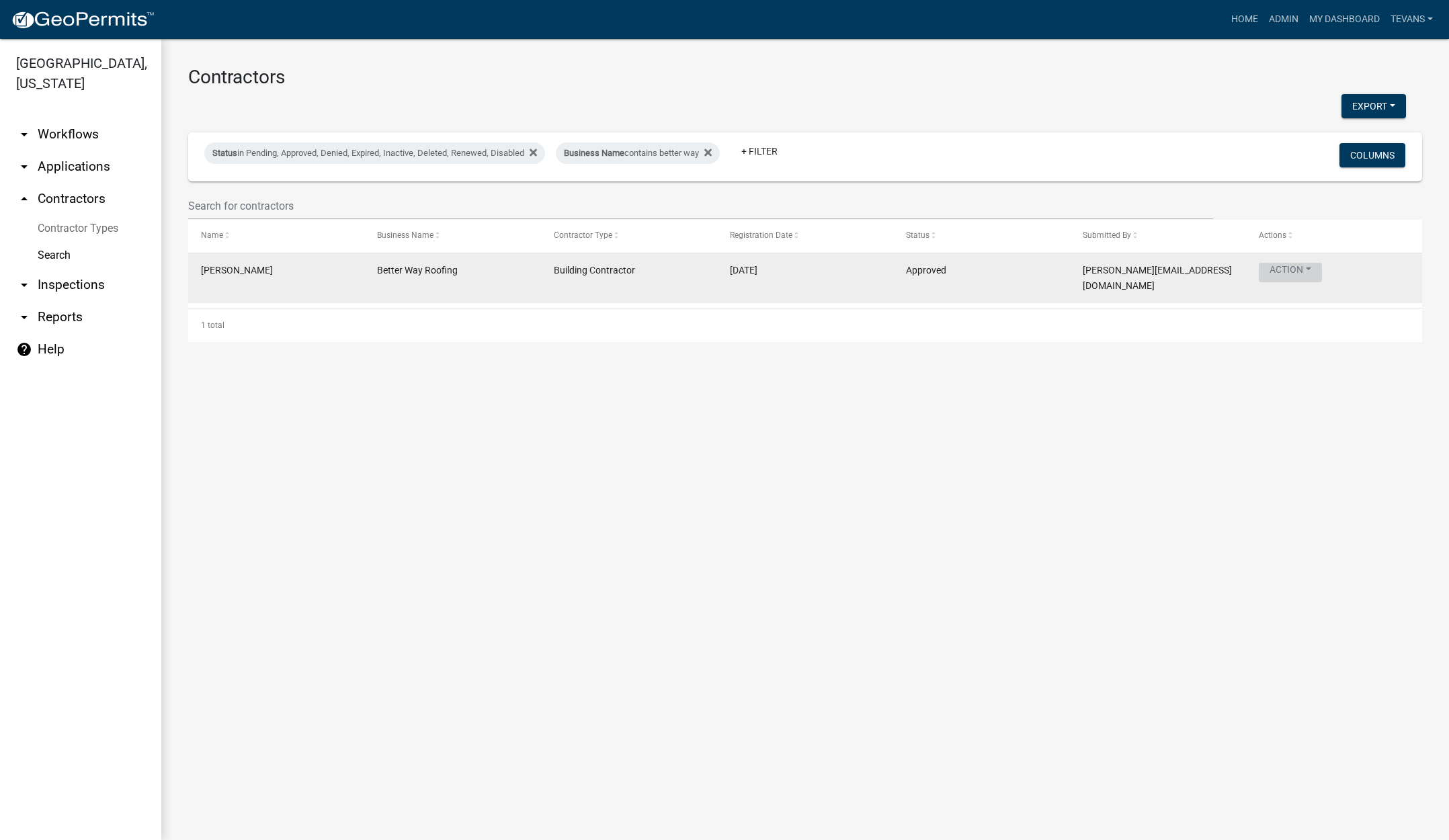
click at [1276, 262] on button "Action" at bounding box center [1291, 272] width 63 height 19
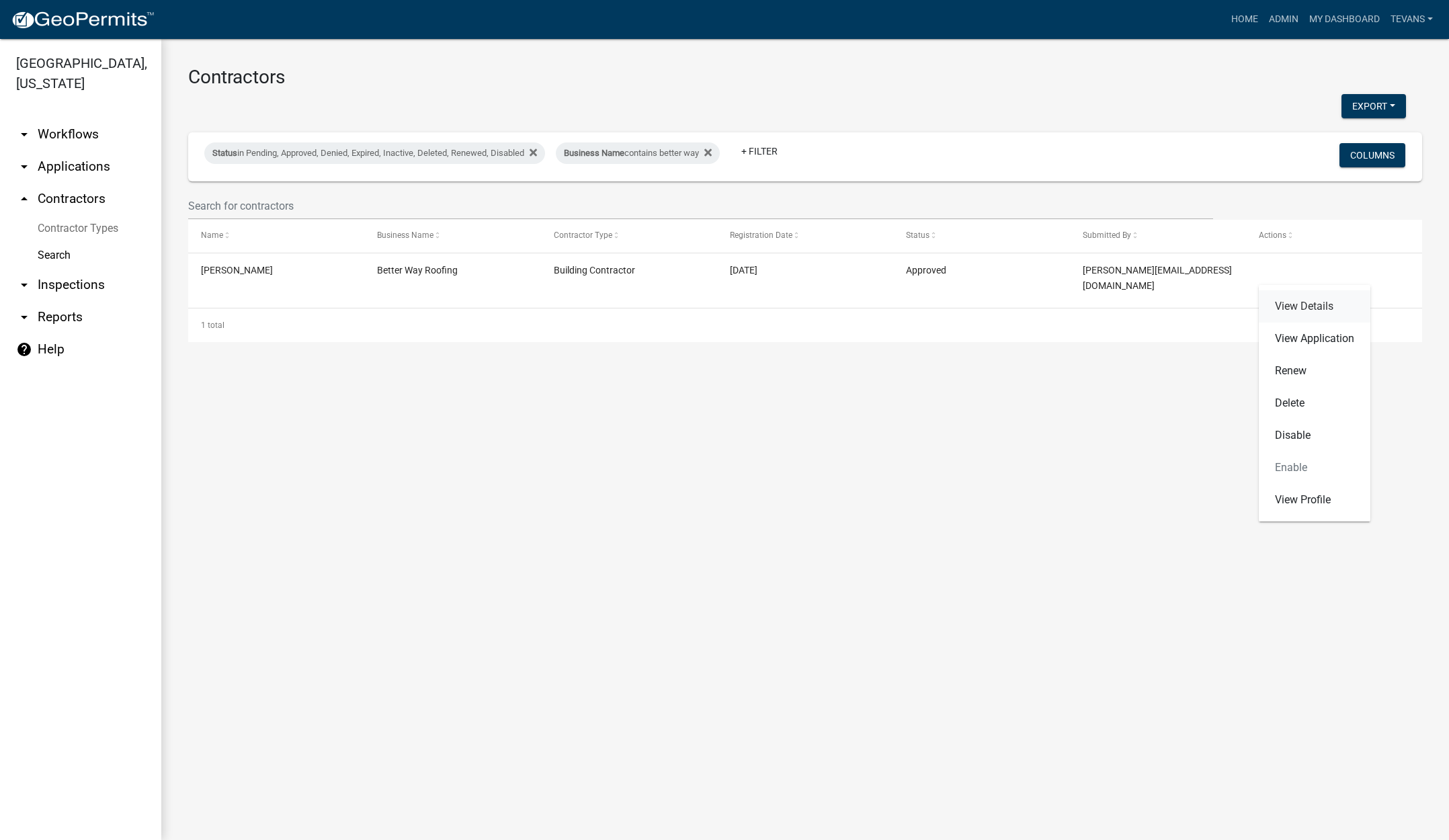
click at [1287, 303] on link "View Details" at bounding box center [1314, 306] width 112 height 32
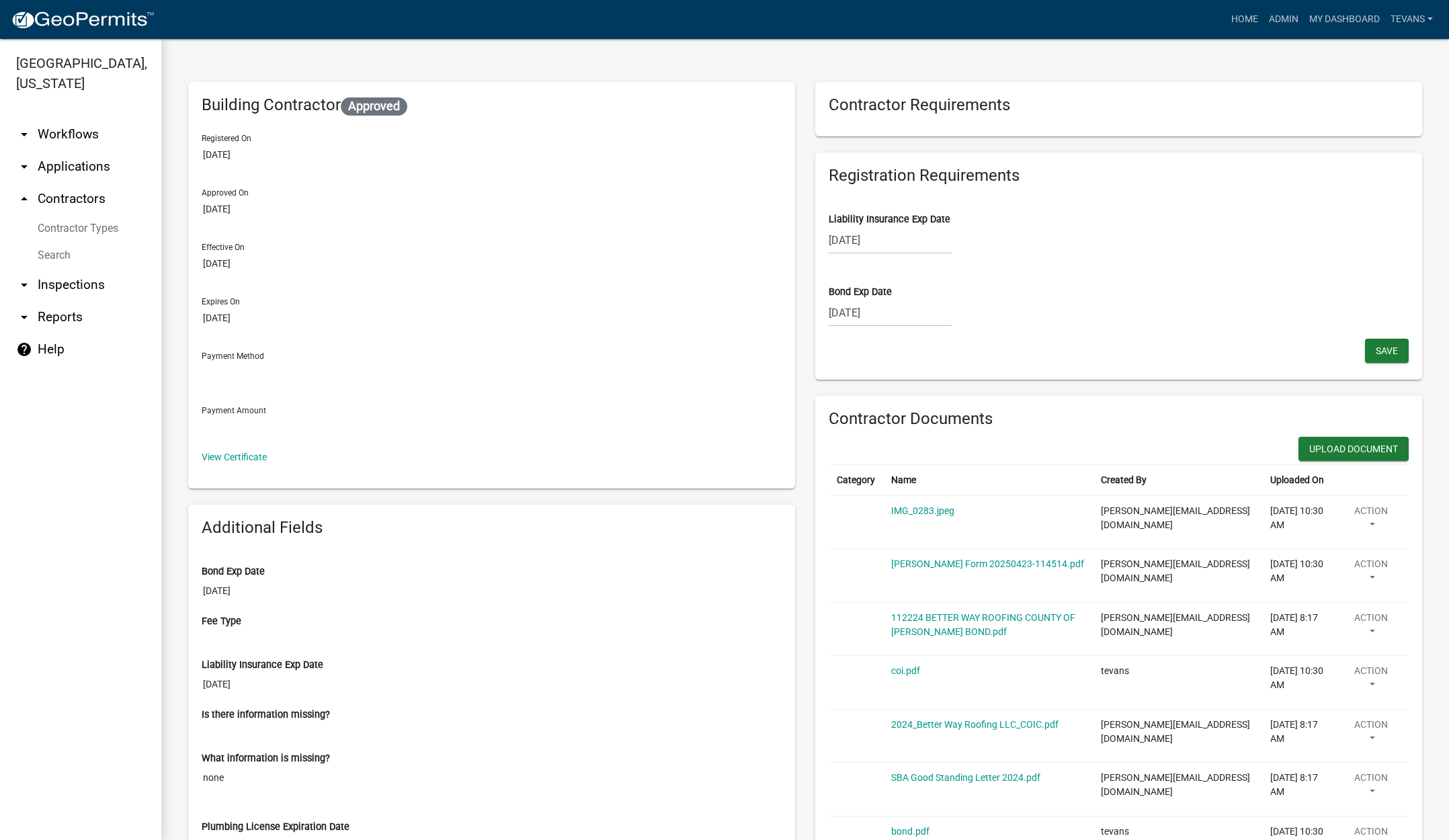
click at [894, 311] on div "[DATE]" at bounding box center [890, 313] width 123 height 27
select select "2"
click at [928, 340] on select "2025 2026 2027 2028 2029 2030 2031 2032 2033 2034 2035 2036 2037 2038 2039 2040…" at bounding box center [934, 342] width 48 height 20
select select "2025"
click at [910, 332] on select "2025 2026 2027 2028 2029 2030 2031 2032 2033 2034 2035 2036 2037 2038 2039 2040…" at bounding box center [934, 342] width 48 height 20
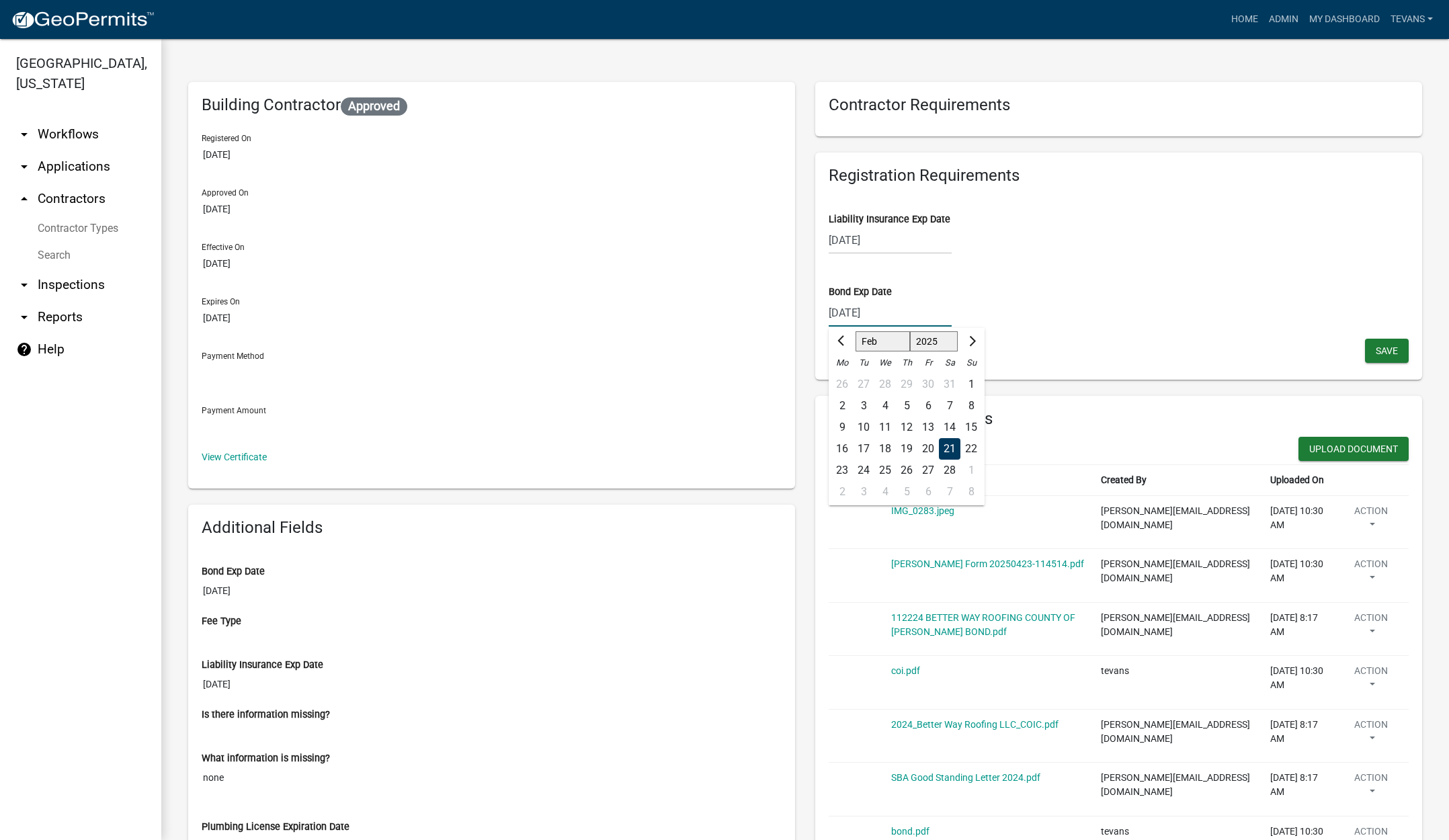
select select "10"
click at [885, 344] on select "Oct Nov Dec" at bounding box center [880, 342] width 49 height 20
click at [976, 295] on div "Bond Exp Date" at bounding box center [1119, 292] width 580 height 14
select select "2"
select select "2026"
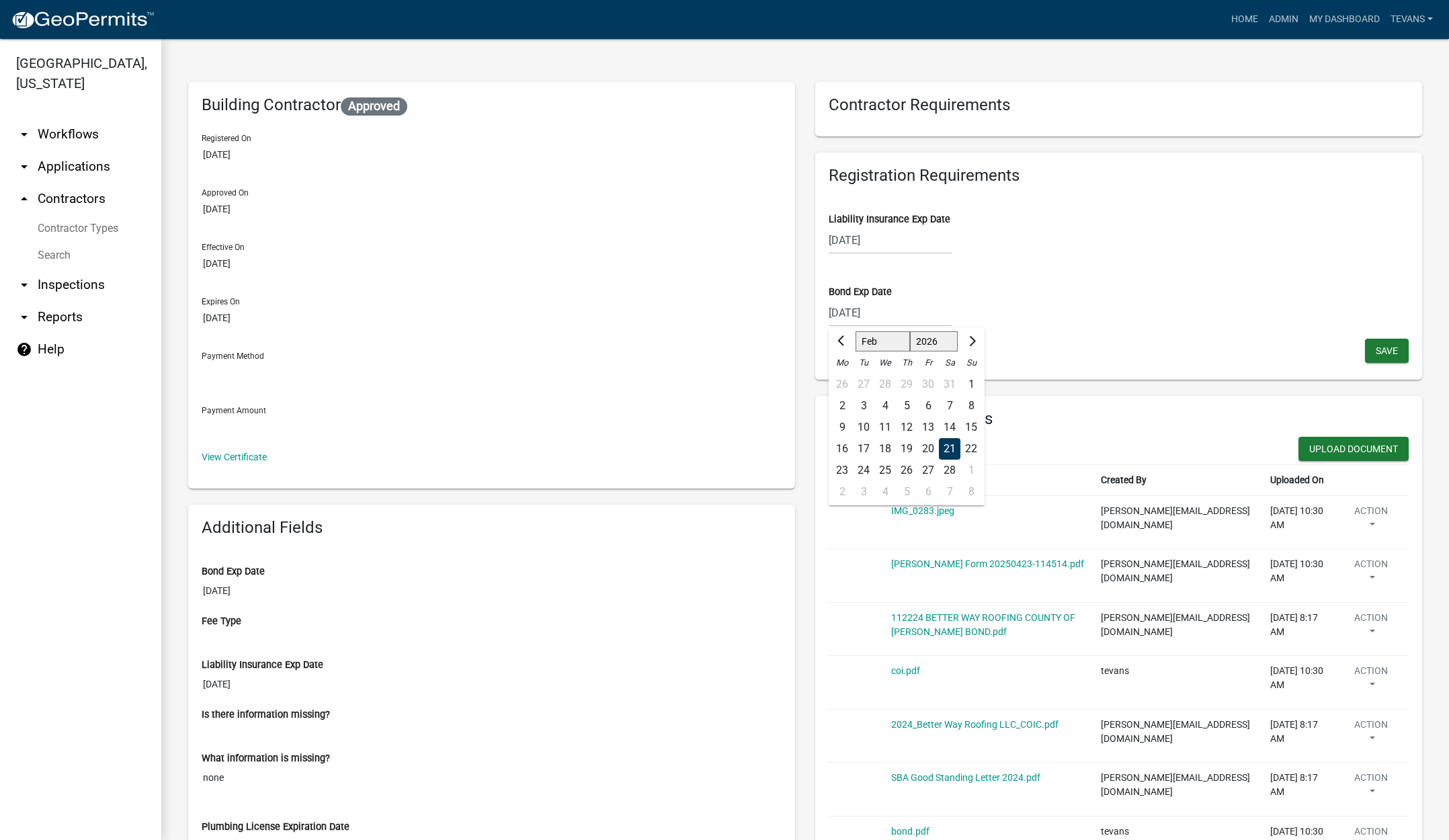
click at [912, 317] on div "[DATE] Jan Feb Mar Apr May Jun [DATE] Aug Sep Oct Nov [DATE] 2026 2027 2028 202…" at bounding box center [890, 313] width 123 height 27
click at [880, 342] on select "Jan Feb Mar Apr May Jun [DATE] Aug Sep Oct Nov Dec" at bounding box center [883, 342] width 55 height 20
click at [855, 332] on select "Jan Feb Mar Apr May Jun [DATE] Aug Sep Oct Nov Dec" at bounding box center [883, 342] width 55 height 20
click at [947, 449] on div "21" at bounding box center [950, 449] width 22 height 22
click at [898, 312] on div "[DATE]" at bounding box center [890, 313] width 123 height 27
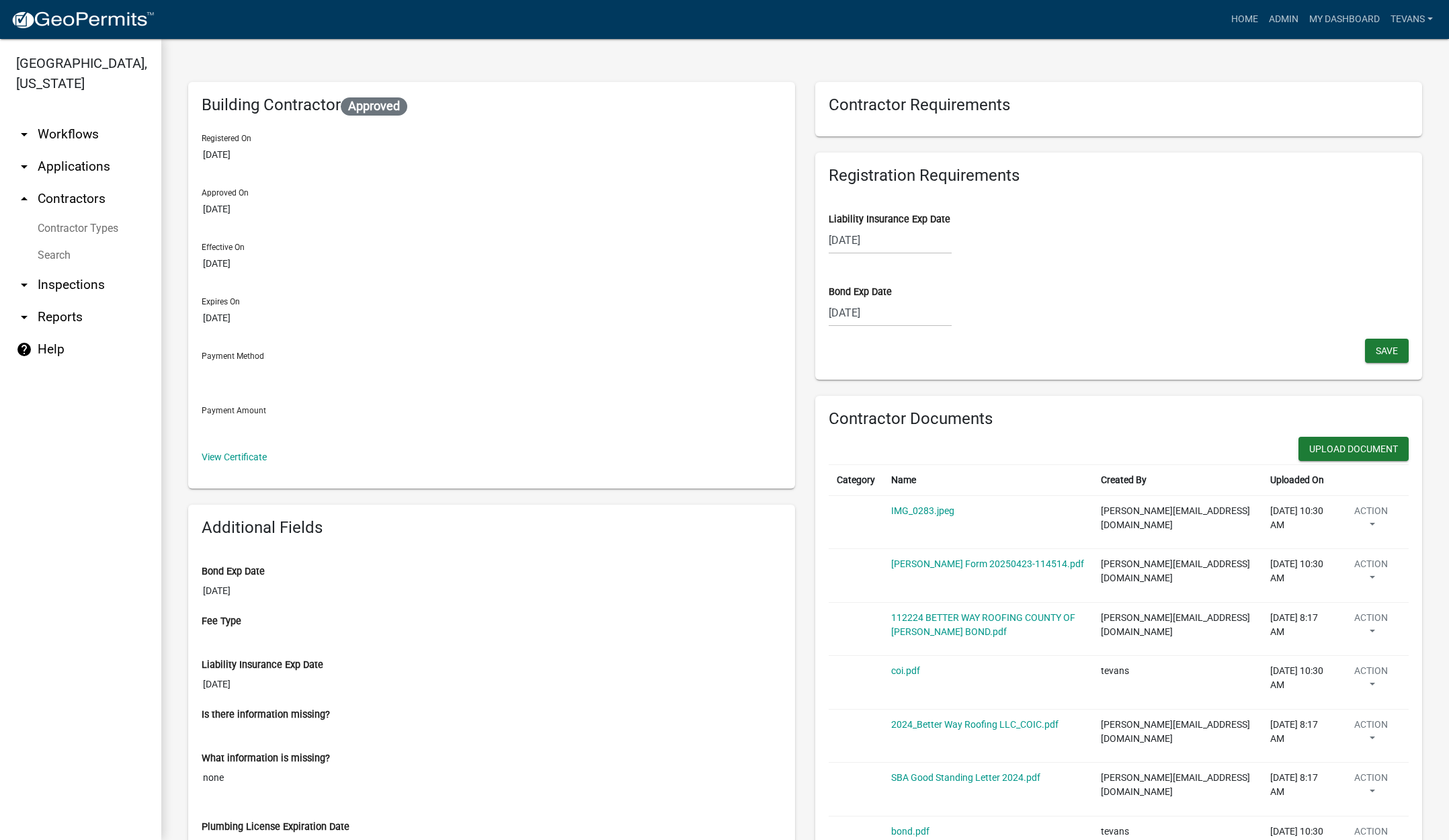
select select "2"
click at [934, 341] on select "2025 2026 2027 2028 2029 2030 2031 2032 2033 2034 2035 2036 2037 2038 2039 2040…" at bounding box center [934, 342] width 48 height 20
select select "2025"
click at [910, 332] on select "2025 2026 2027 2028 2029 2030 2031 2032 2033 2034 2035 2036 2037 2038 2039 2040…" at bounding box center [934, 342] width 48 height 20
select select "10"
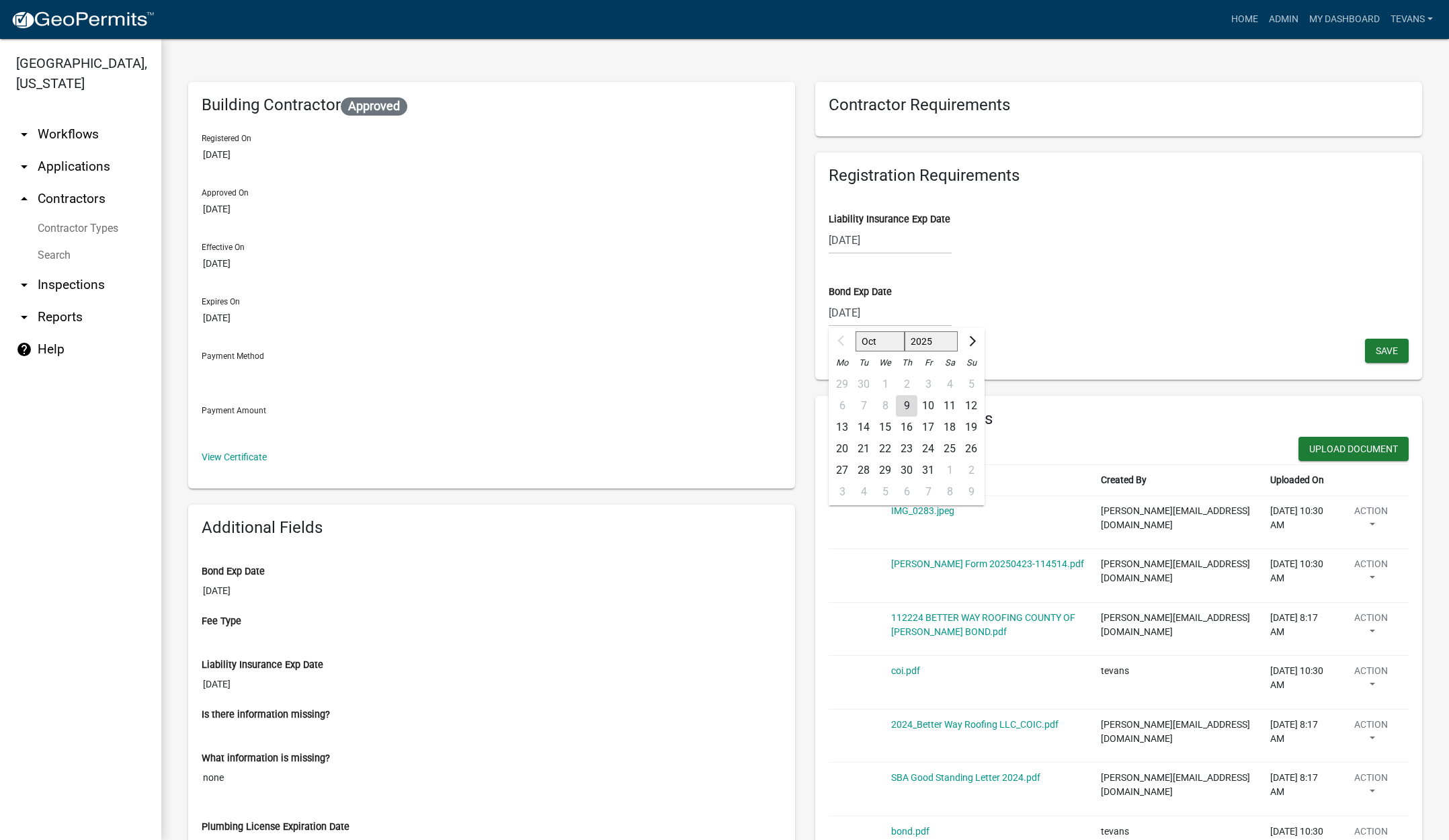
click at [904, 404] on div "9" at bounding box center [907, 406] width 22 height 22
type input "[DATE]"
click at [1376, 352] on span "Save" at bounding box center [1386, 350] width 22 height 11
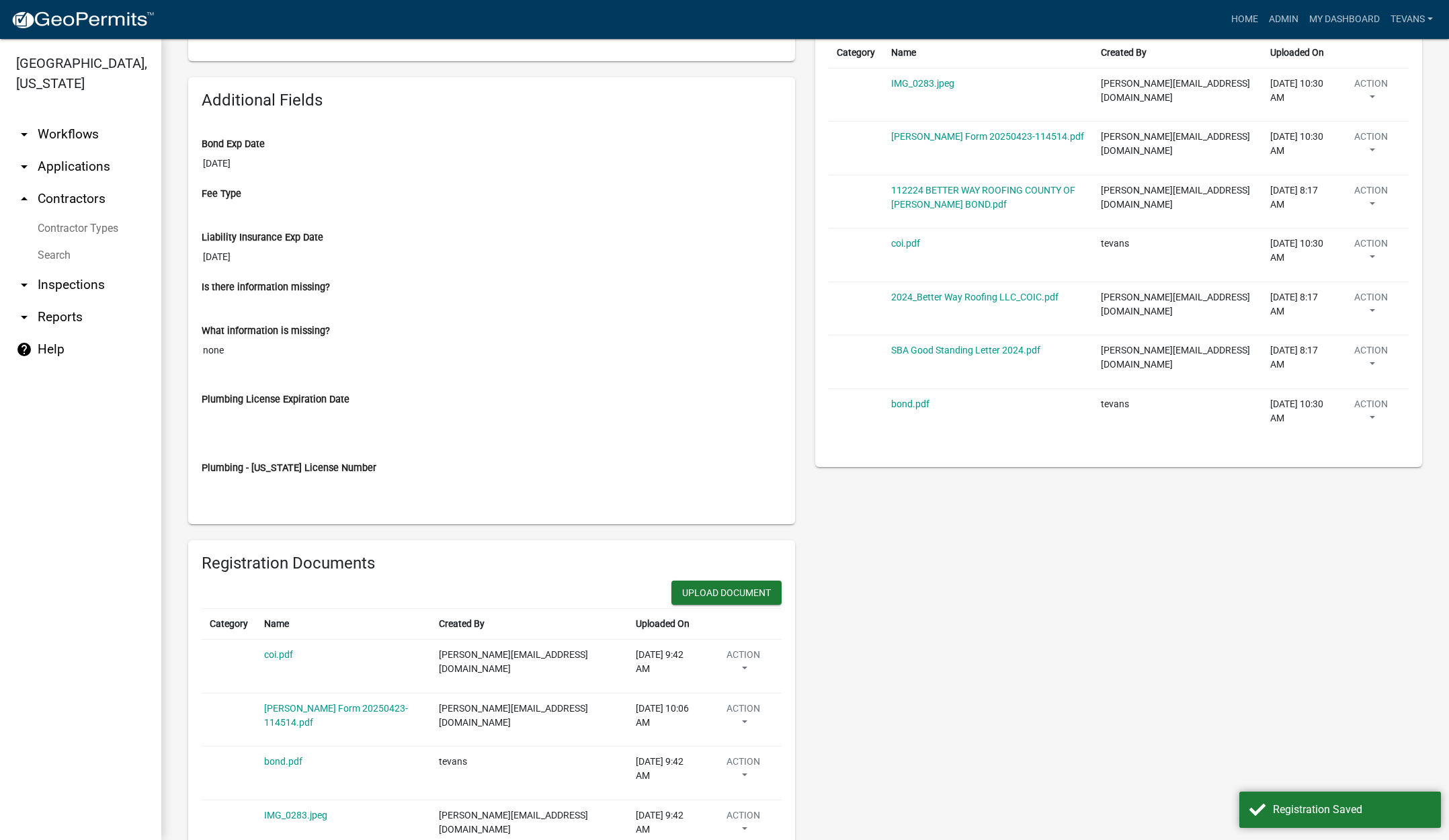
scroll to position [592, 0]
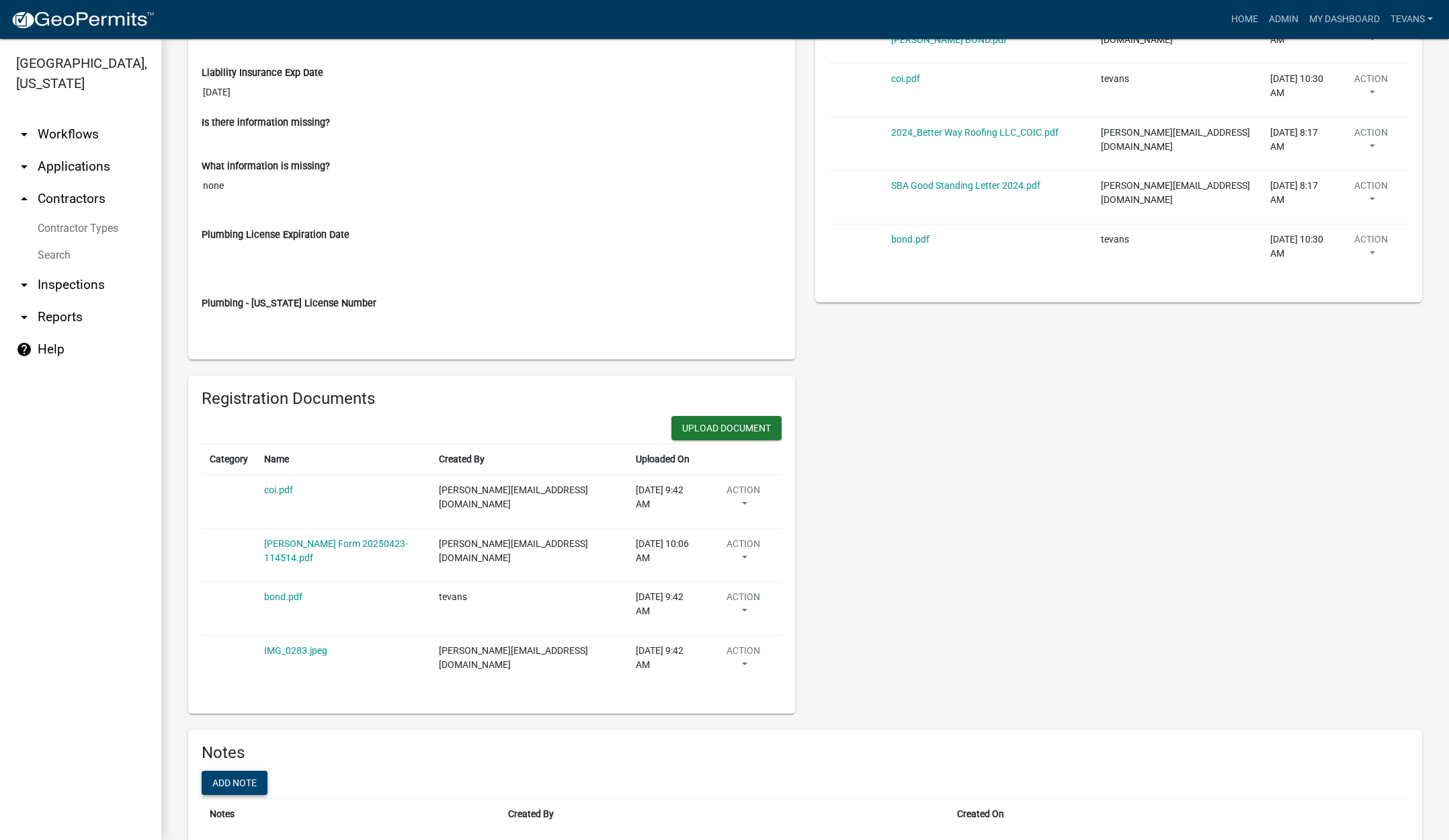
click at [230, 770] on button "Add note" at bounding box center [235, 782] width 66 height 24
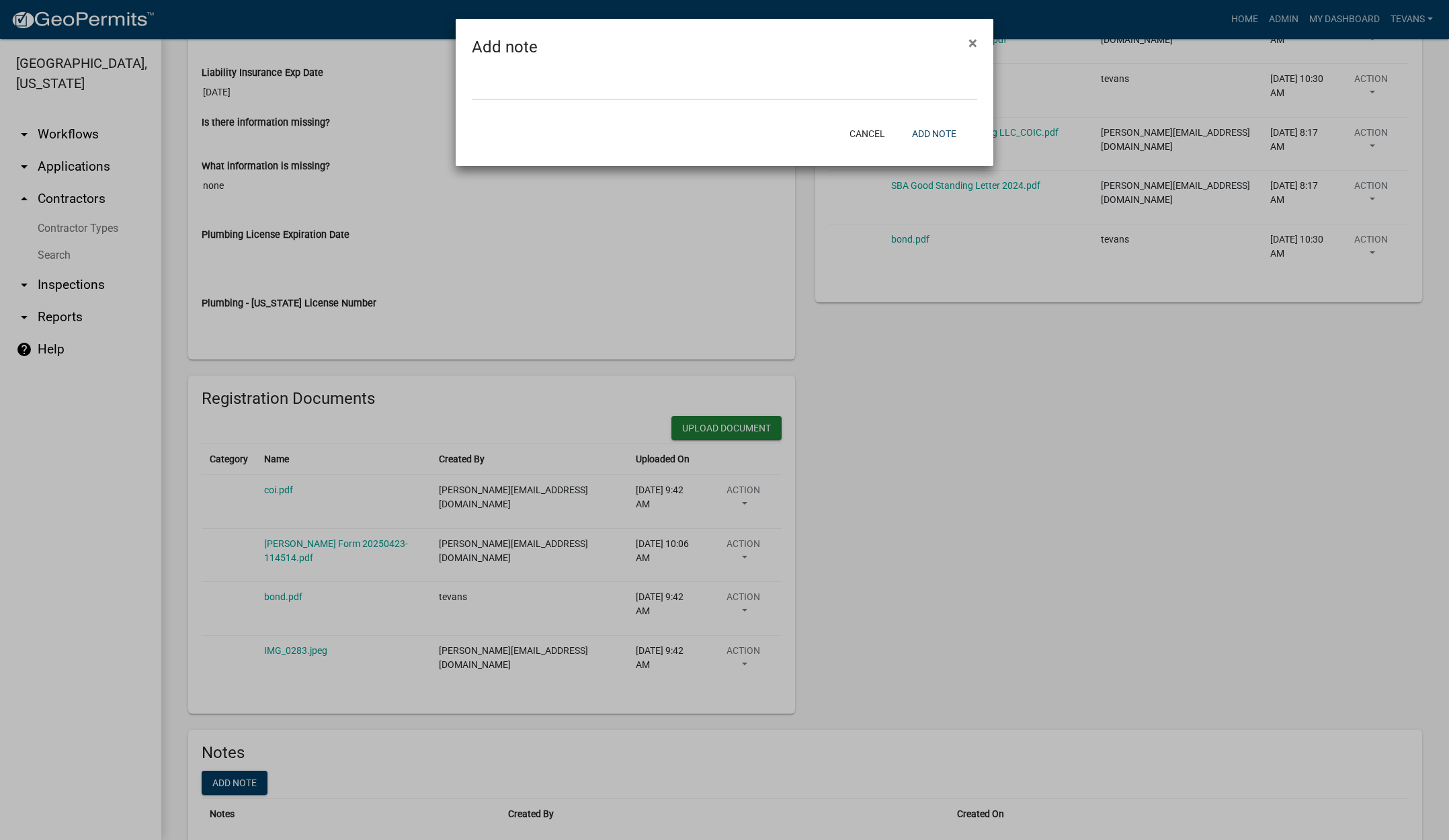
click at [958, 24] on button "×" at bounding box center [973, 43] width 30 height 37
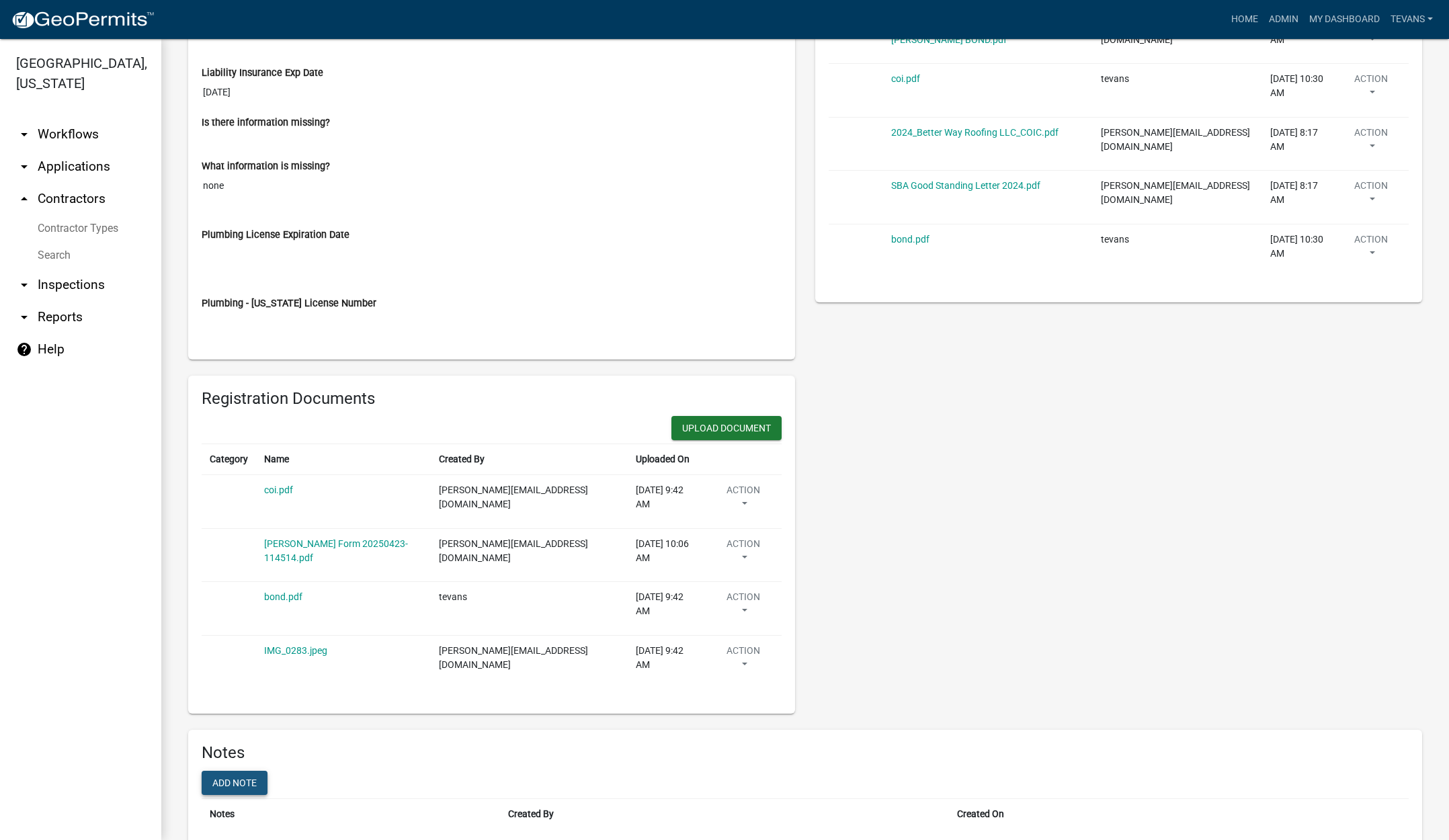
click at [237, 770] on button "Add note" at bounding box center [235, 782] width 66 height 24
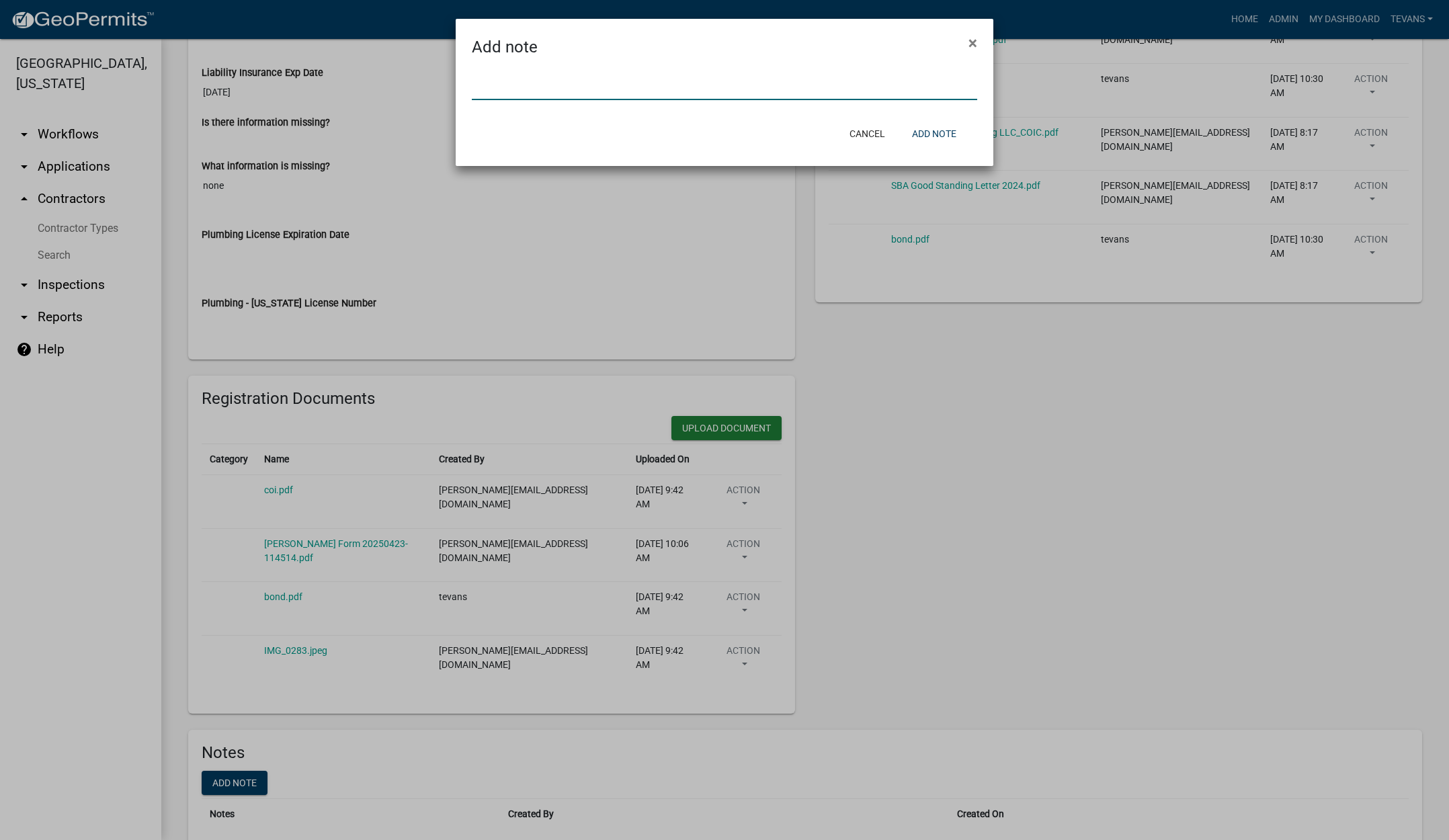
click at [555, 77] on input "text" at bounding box center [724, 86] width 505 height 27
type input "Contractor never recorded bond"
drag, startPoint x: 932, startPoint y: 127, endPoint x: 934, endPoint y: 117, distance: 10.2
click at [935, 126] on button "Add note" at bounding box center [935, 134] width 66 height 24
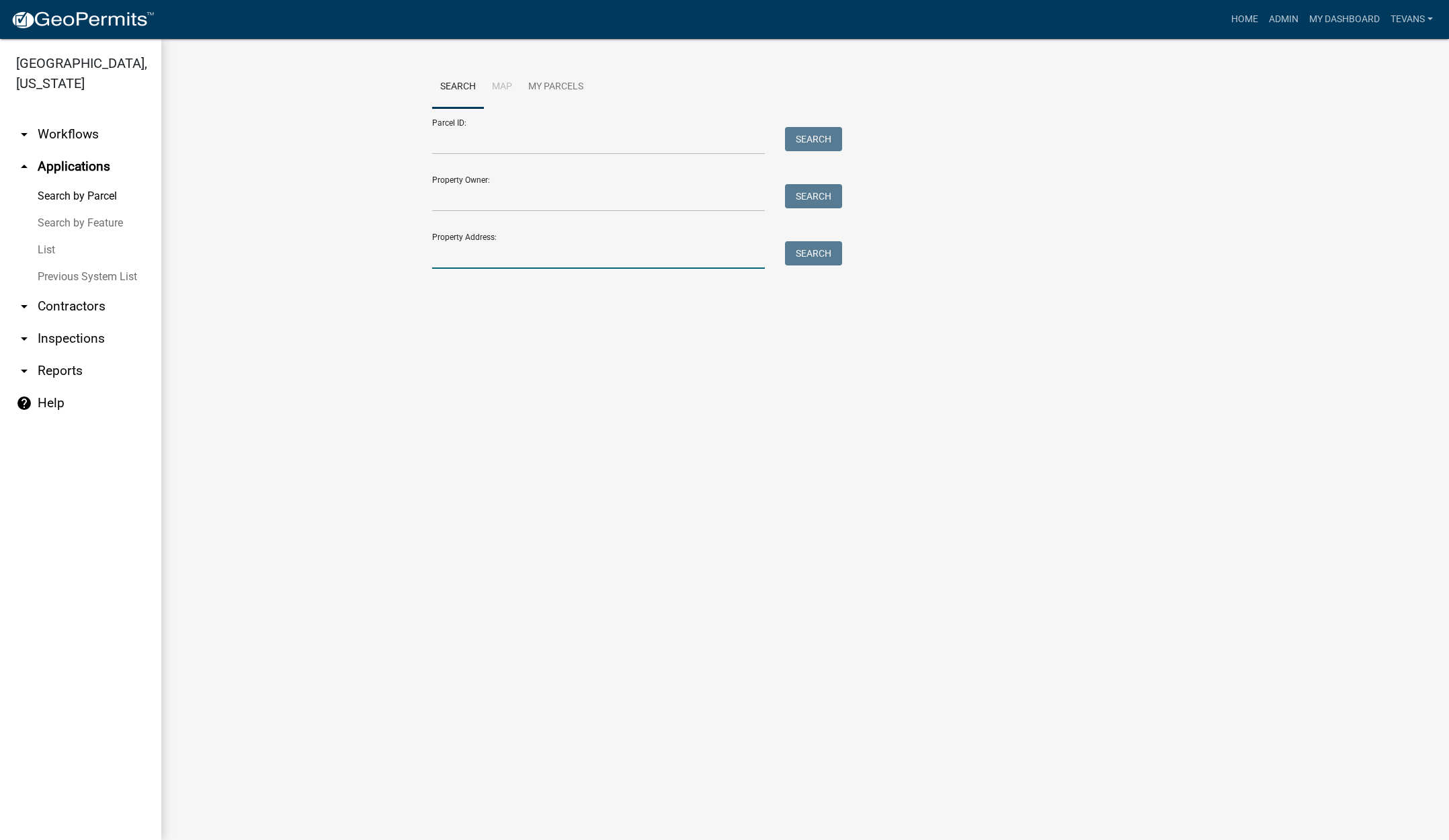
click at [503, 256] on input "Property Address:" at bounding box center [599, 255] width 332 height 27
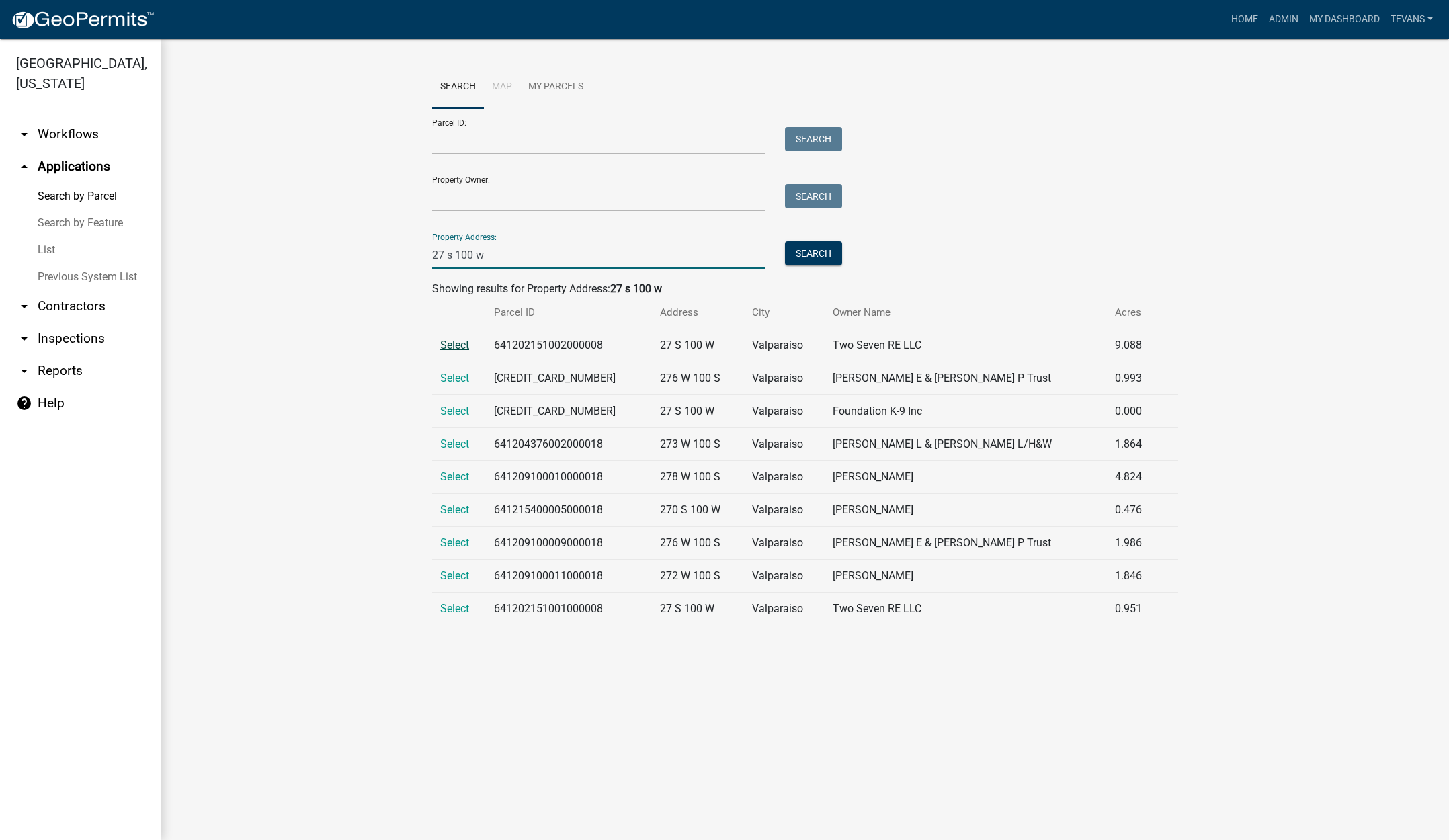
type input "27 s 100 w"
click at [450, 341] on span "Select" at bounding box center [455, 345] width 29 height 13
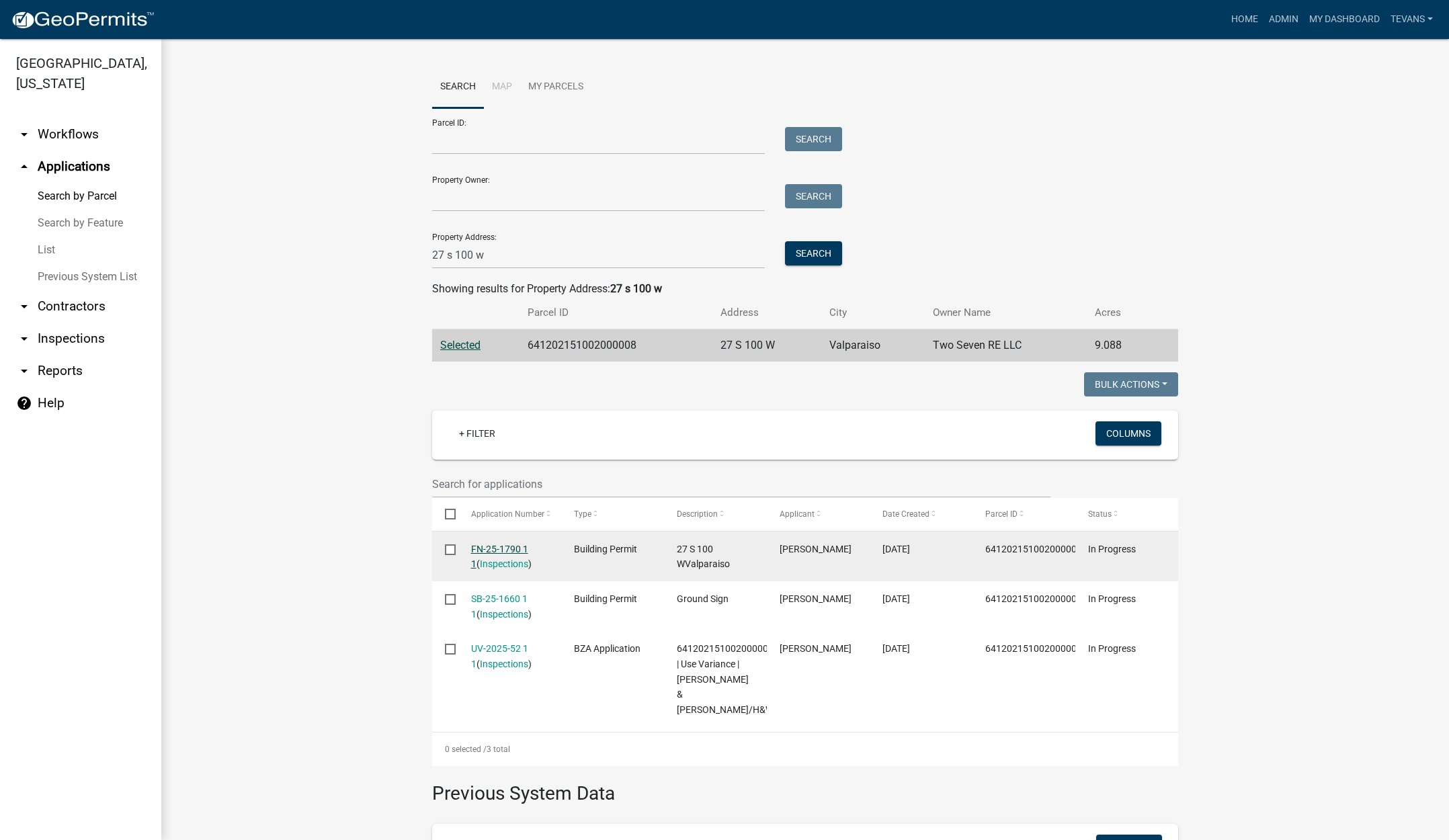
click at [495, 547] on link "FN-25-1790 1 1" at bounding box center [499, 557] width 57 height 26
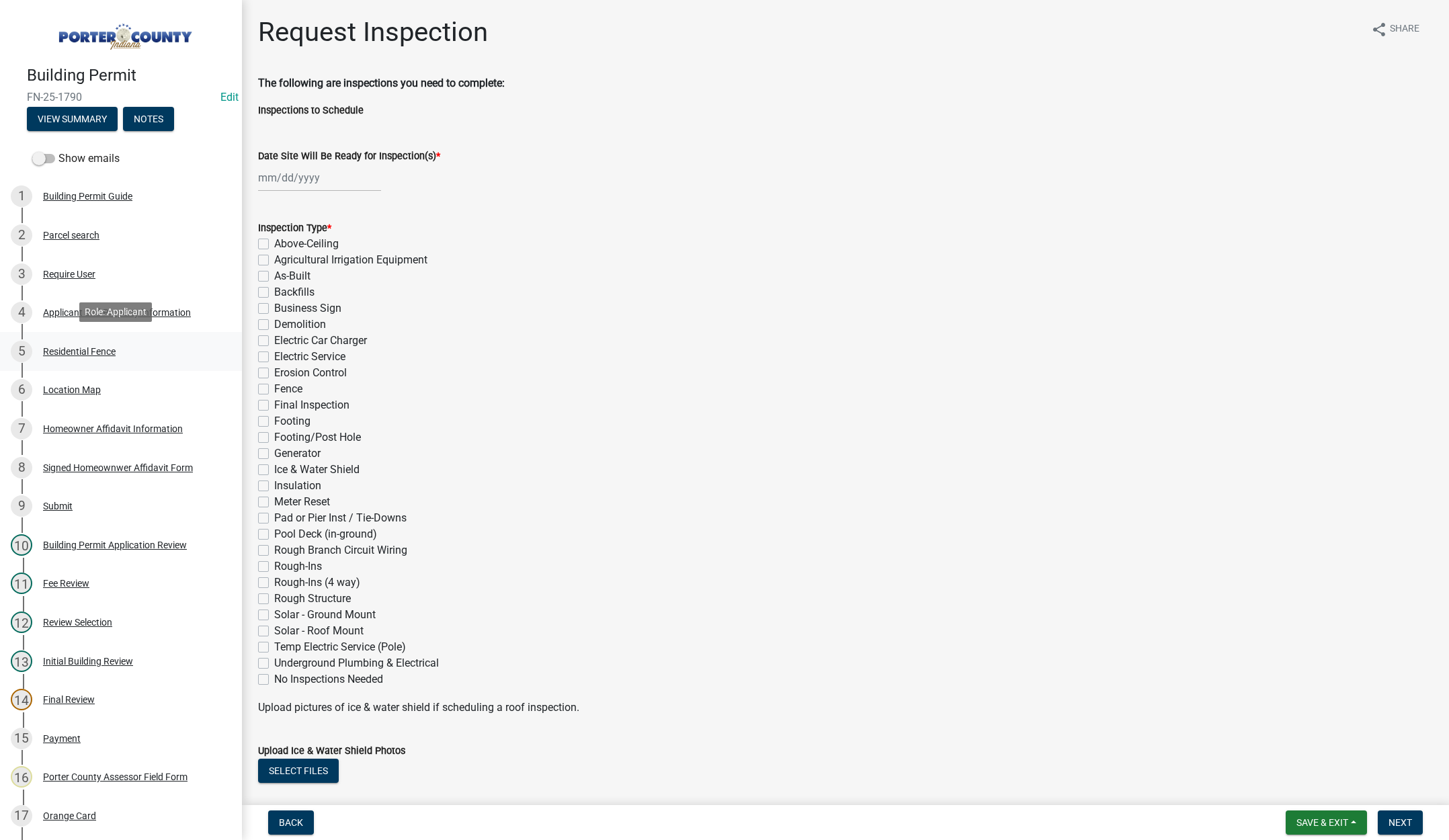
click at [73, 347] on div "Residential Fence" at bounding box center [79, 351] width 73 height 9
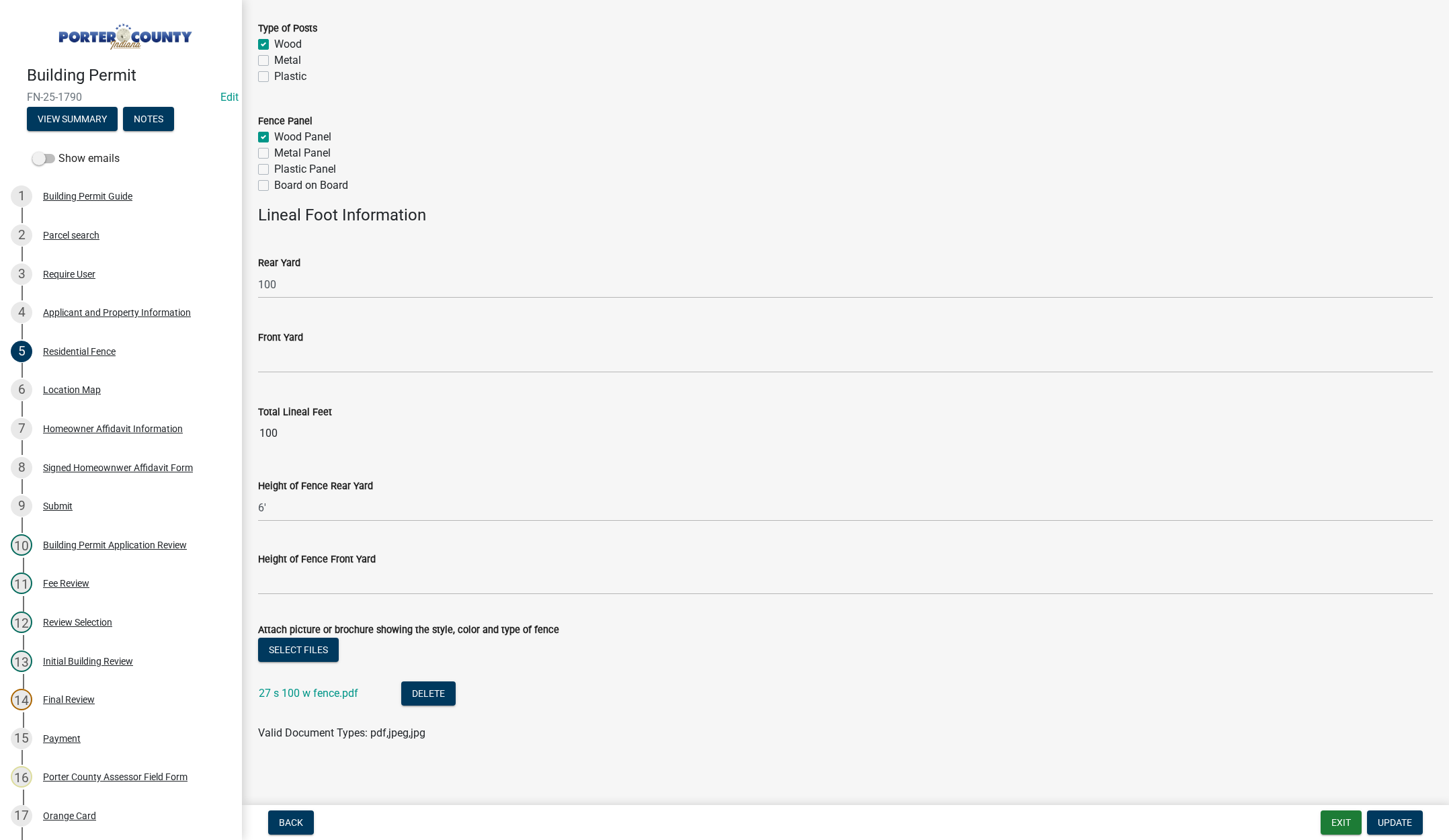
scroll to position [245, 0]
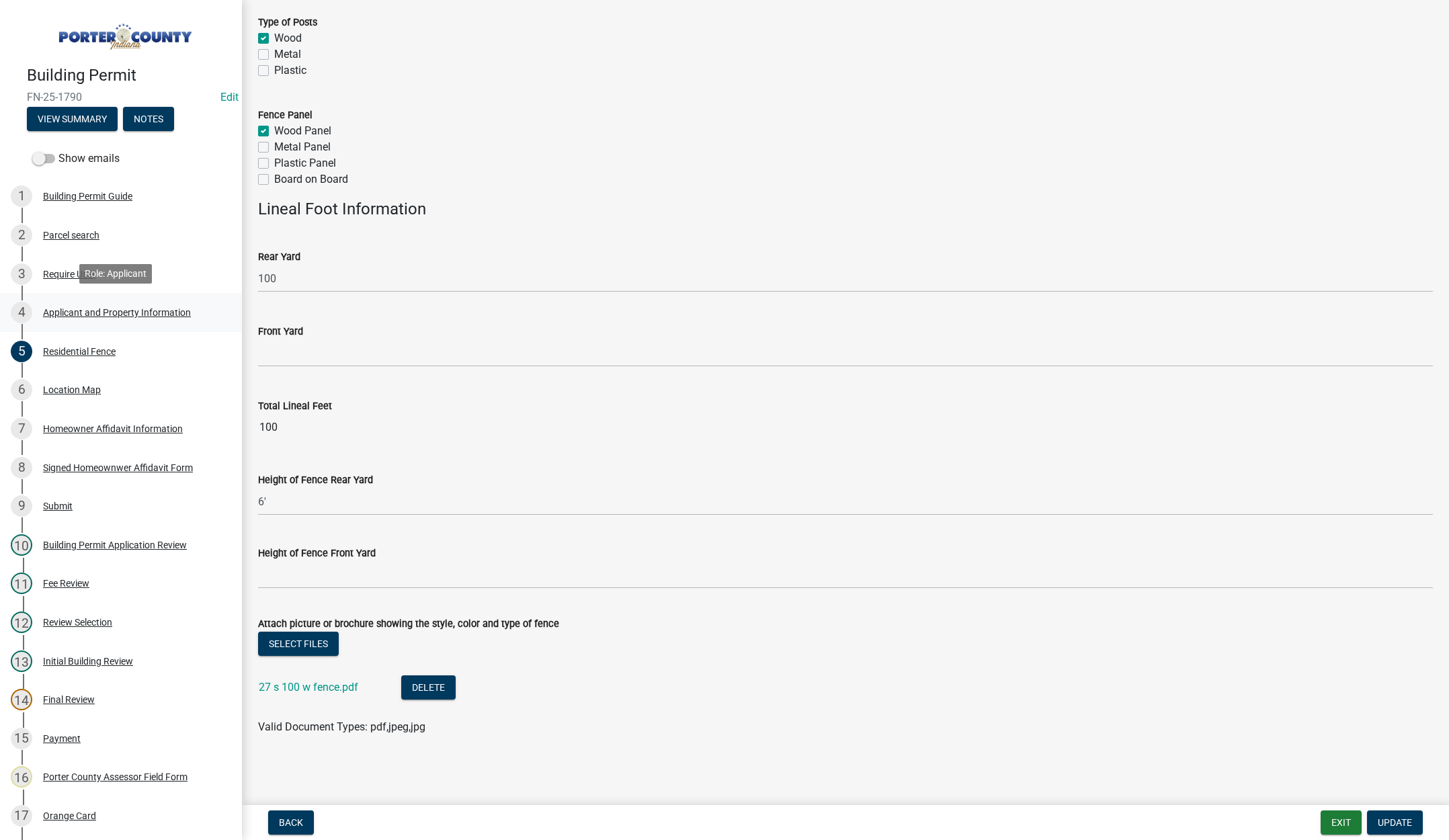
click at [118, 309] on div "Applicant and Property Information" at bounding box center [117, 312] width 147 height 9
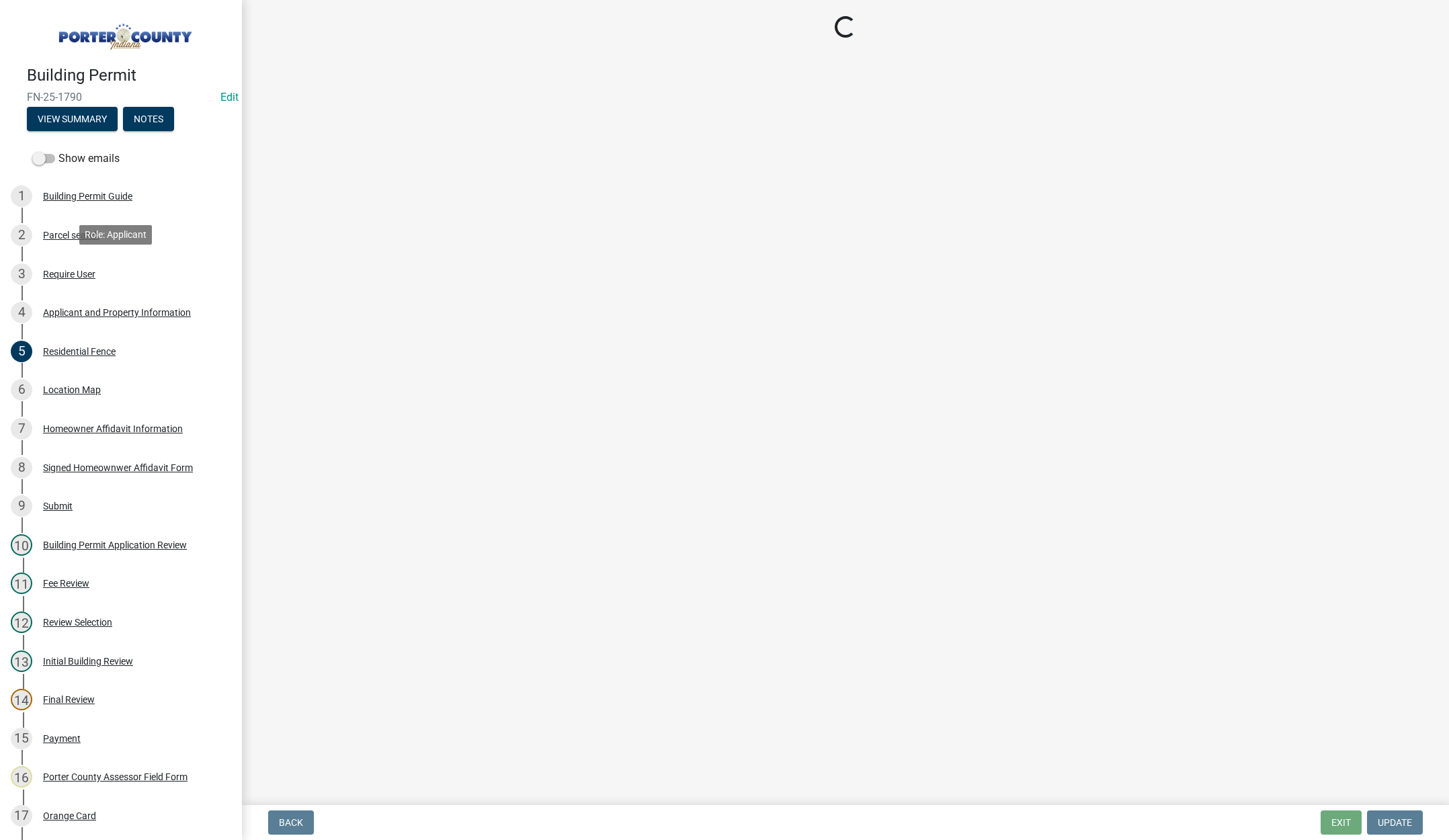
scroll to position [0, 0]
select select "829e86d3-b11d-4b91-b18e-70a426bdae9f"
select select "ea6751d4-6bf7-4a16-89ee-f7801ab82aa1"
select select "e2d1b1d7-ccc9-456b-9e96-e16306515997"
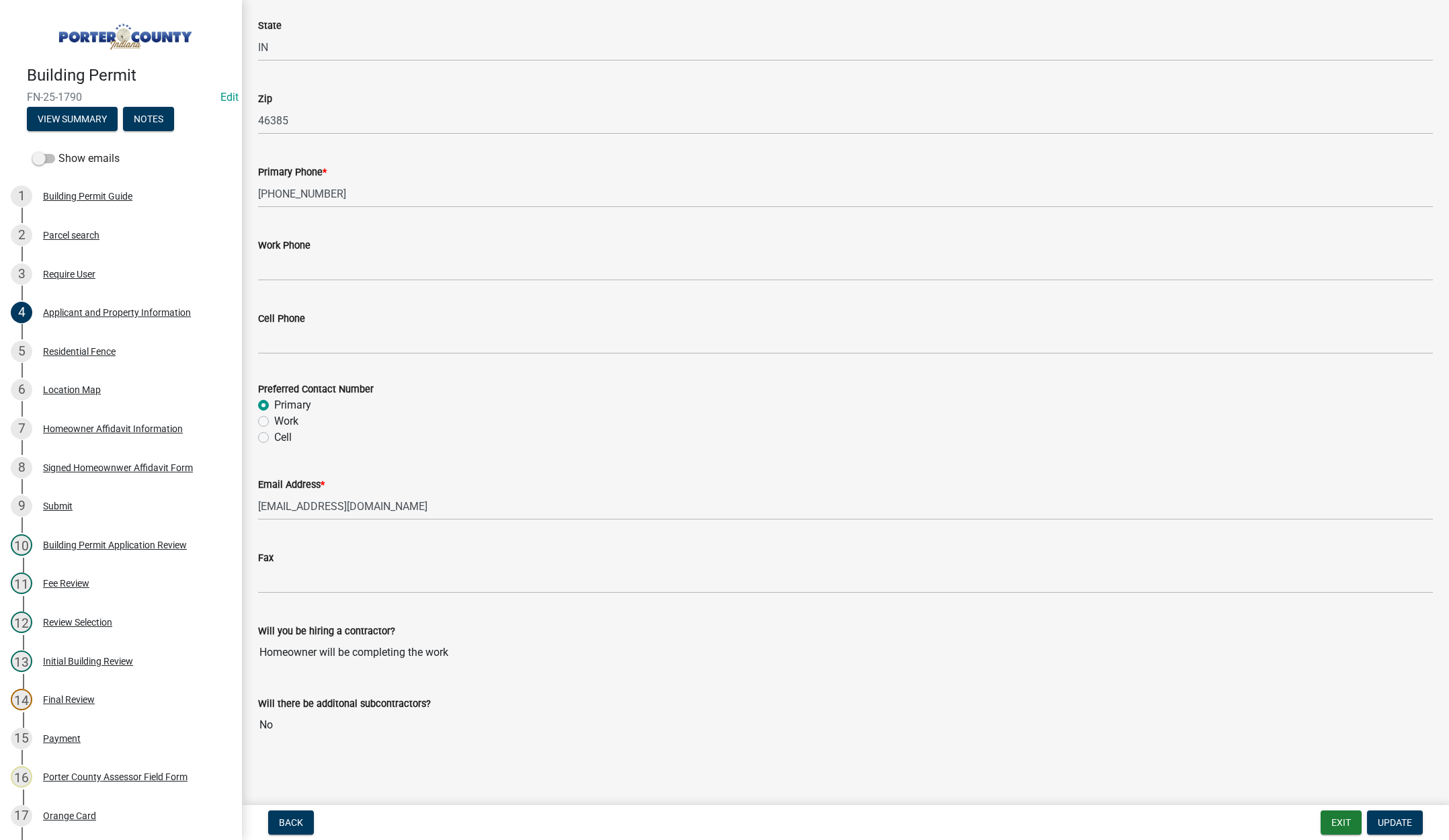
scroll to position [1649, 0]
click at [1349, 816] on button "Exit" at bounding box center [1340, 823] width 41 height 24
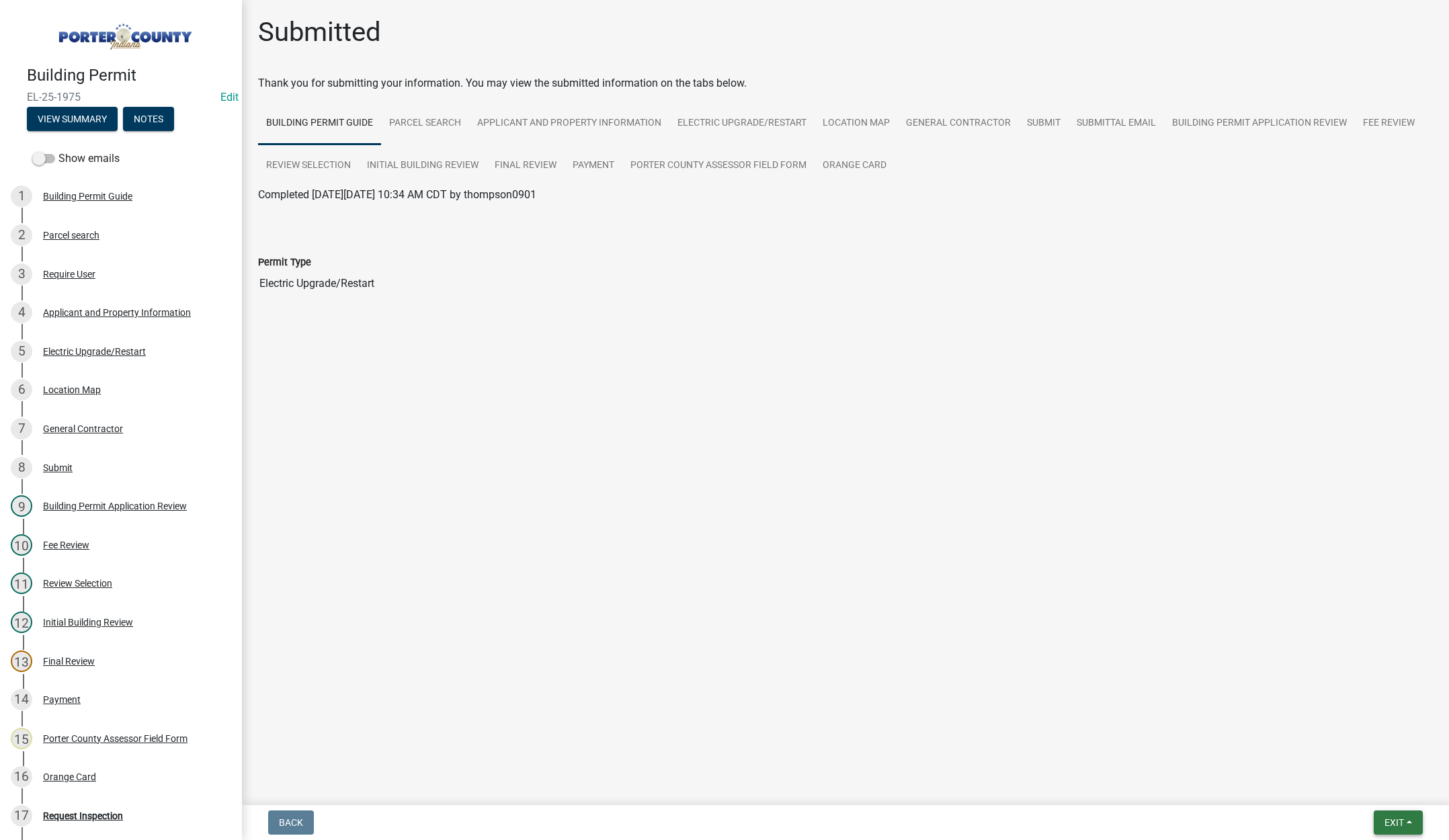
click at [1396, 825] on span "Exit" at bounding box center [1394, 822] width 19 height 11
click at [1390, 790] on button "Save & Exit" at bounding box center [1368, 787] width 107 height 32
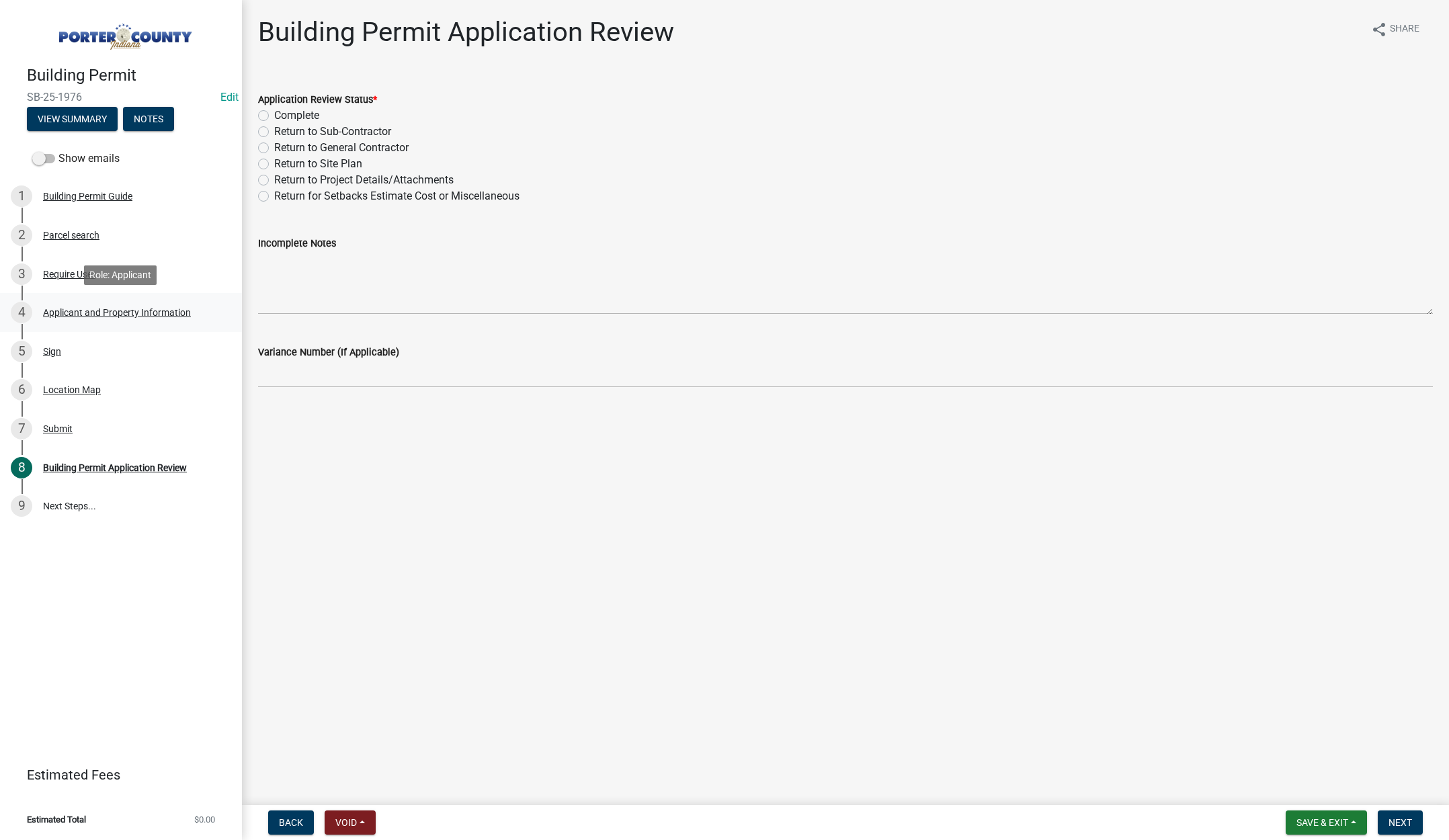
click at [93, 313] on div "Applicant and Property Information" at bounding box center [117, 312] width 147 height 9
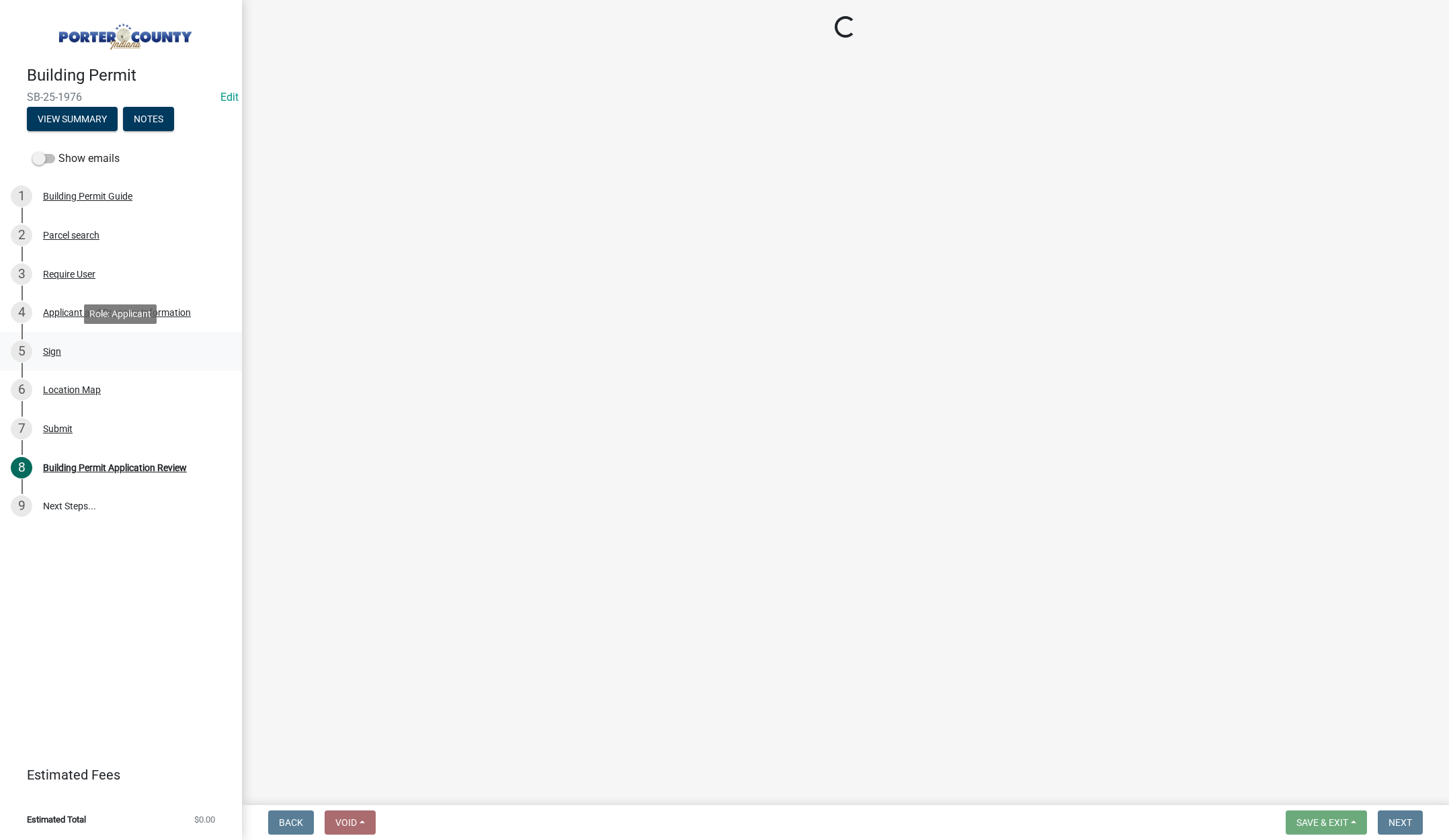
select select "6f5aa9ae-62ac-41bd-979a-9c71eae504cc"
select select "c796f995-08fe-487b-a20e-70ab553361d3"
select select "3f2df8a6-9015-4455-96ac-4843375ad2c5"
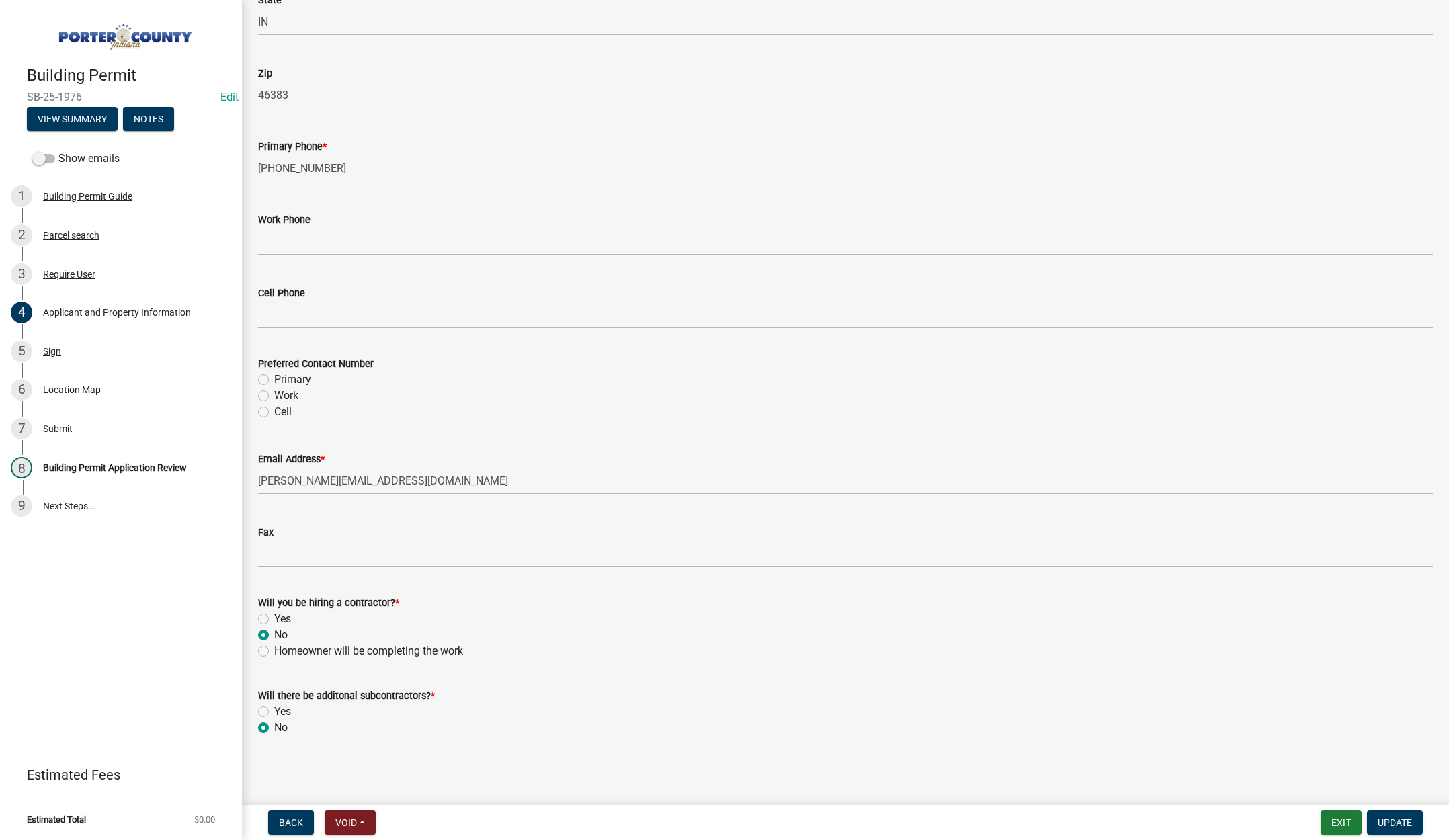
scroll to position [1674, 0]
click at [55, 352] on div "Sign" at bounding box center [52, 351] width 18 height 9
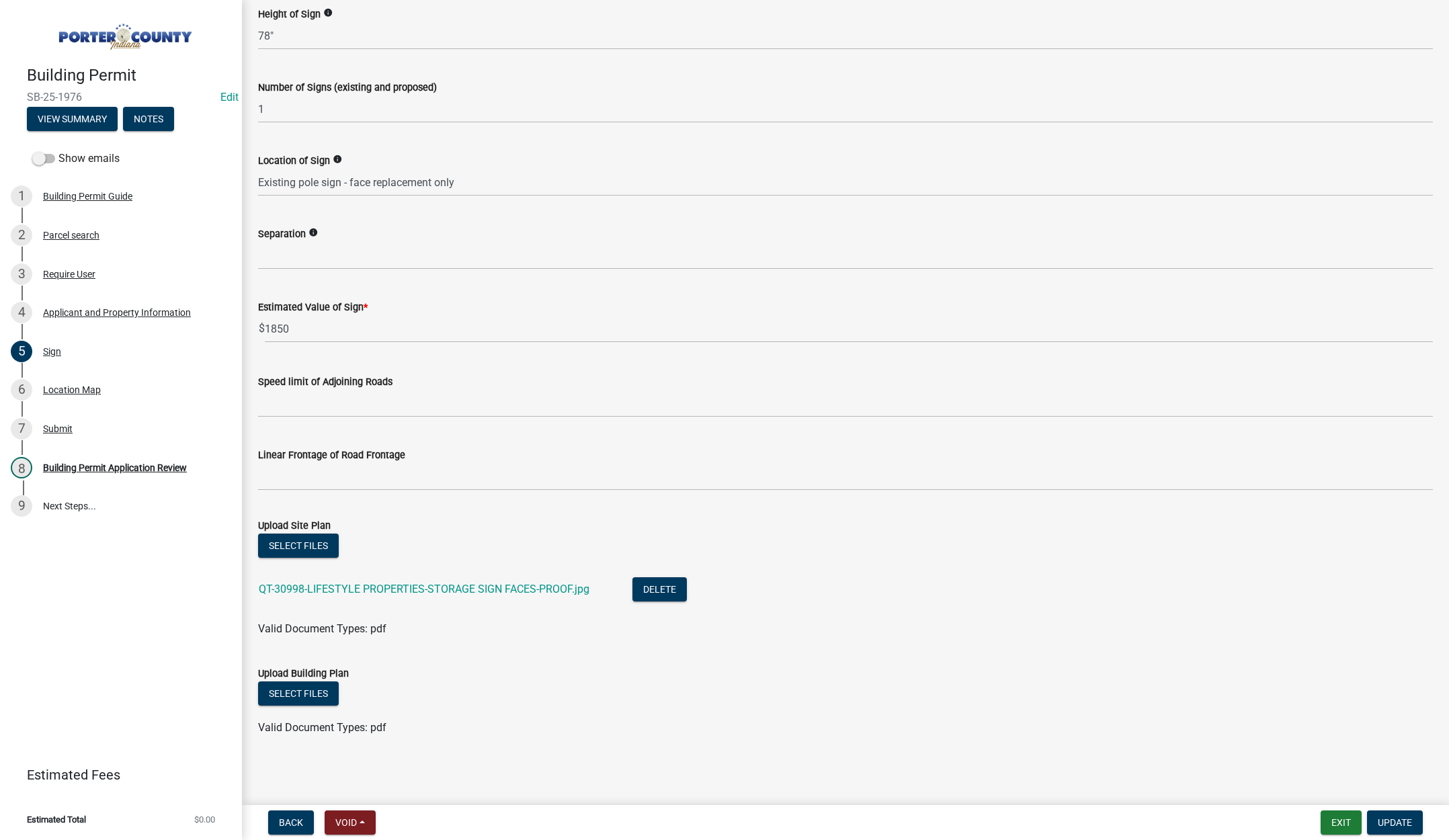
scroll to position [809, 0]
click at [486, 588] on link "QT-30998-LIFESTYLE PROPERTIES-STORAGE SIGN FACES-PROOF.jpg" at bounding box center [424, 588] width 331 height 13
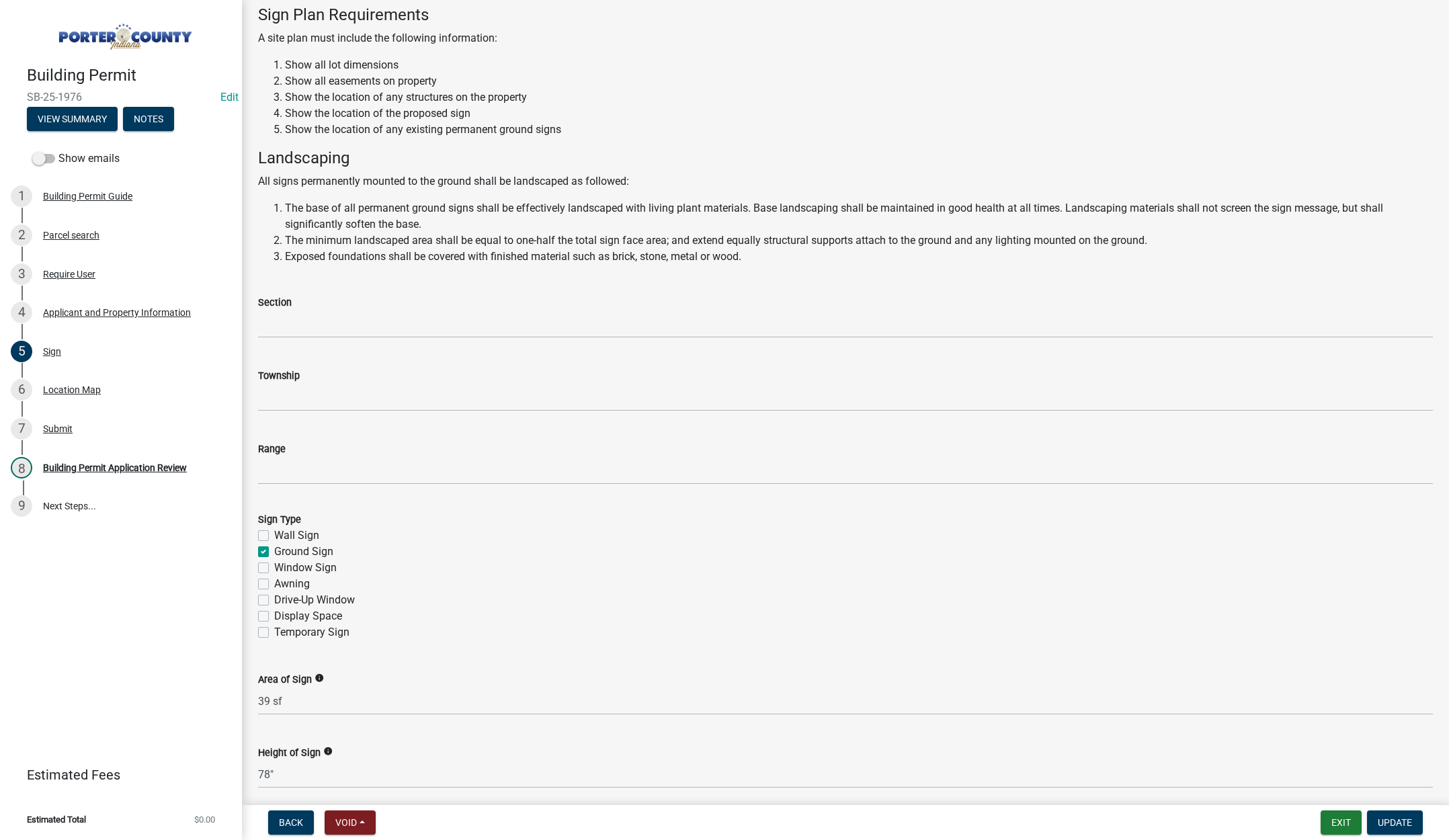
scroll to position [0, 0]
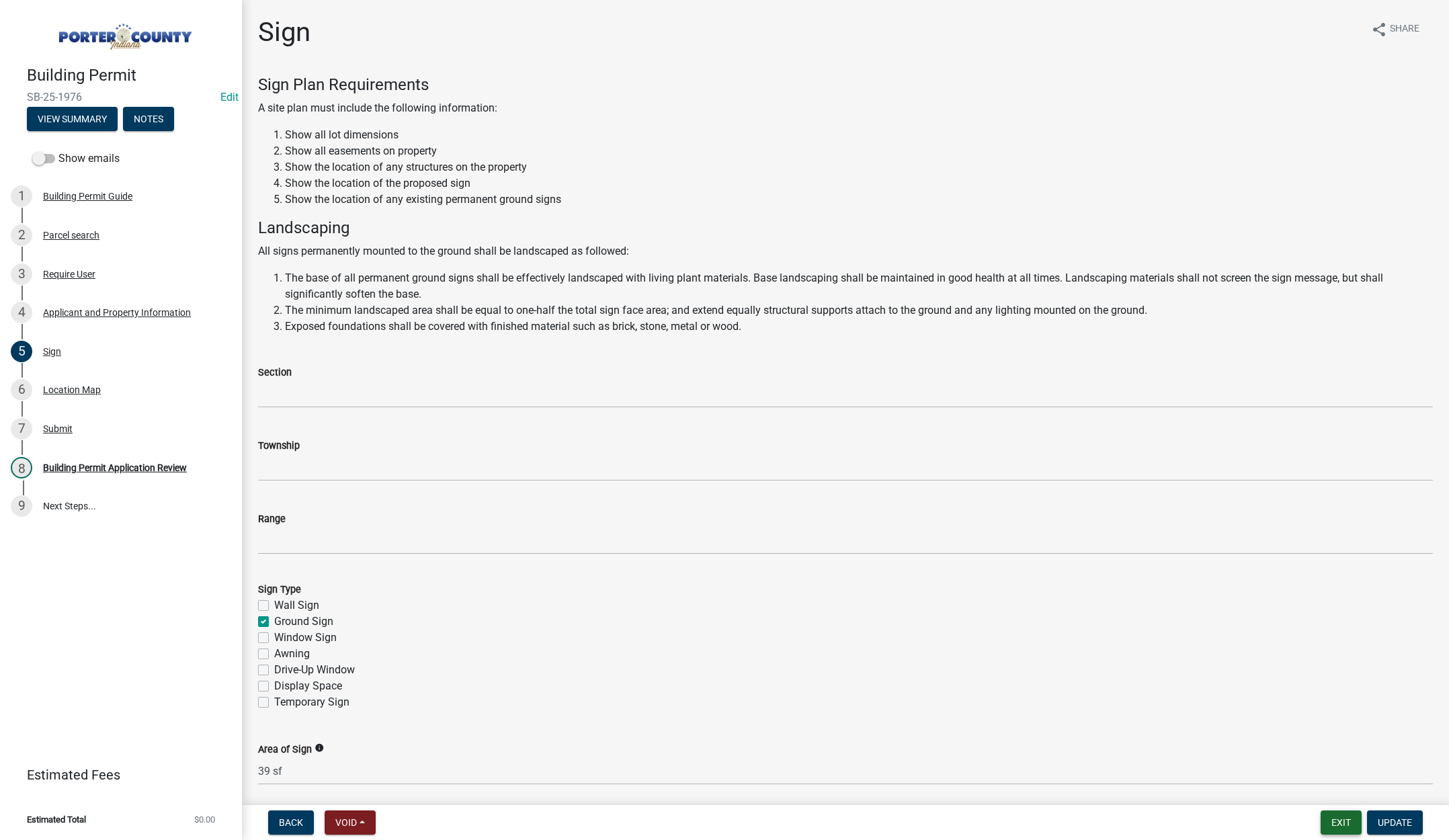
click at [1335, 816] on button "Exit" at bounding box center [1340, 823] width 41 height 24
